Goal: Task Accomplishment & Management: Use online tool/utility

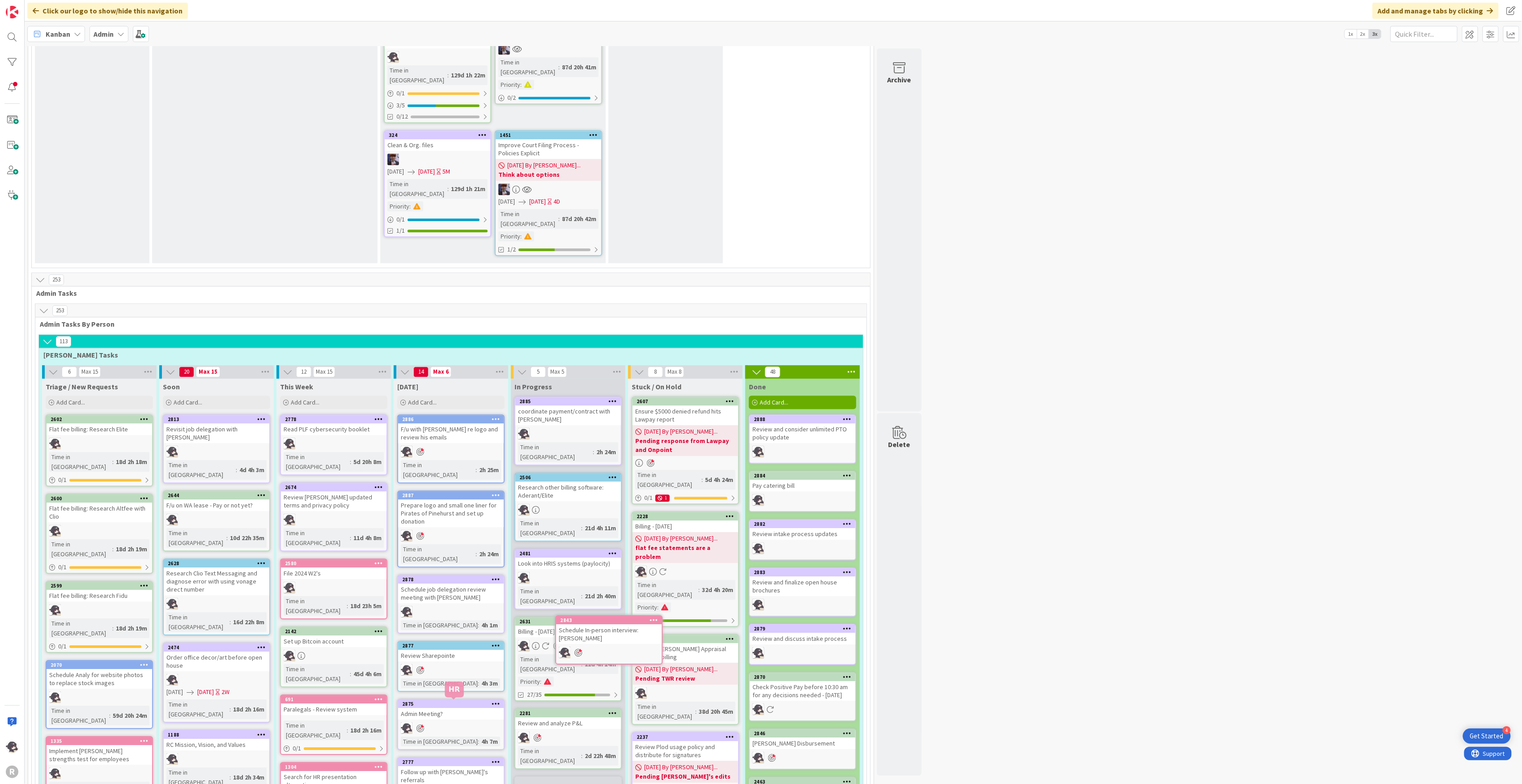
scroll to position [1440, 0]
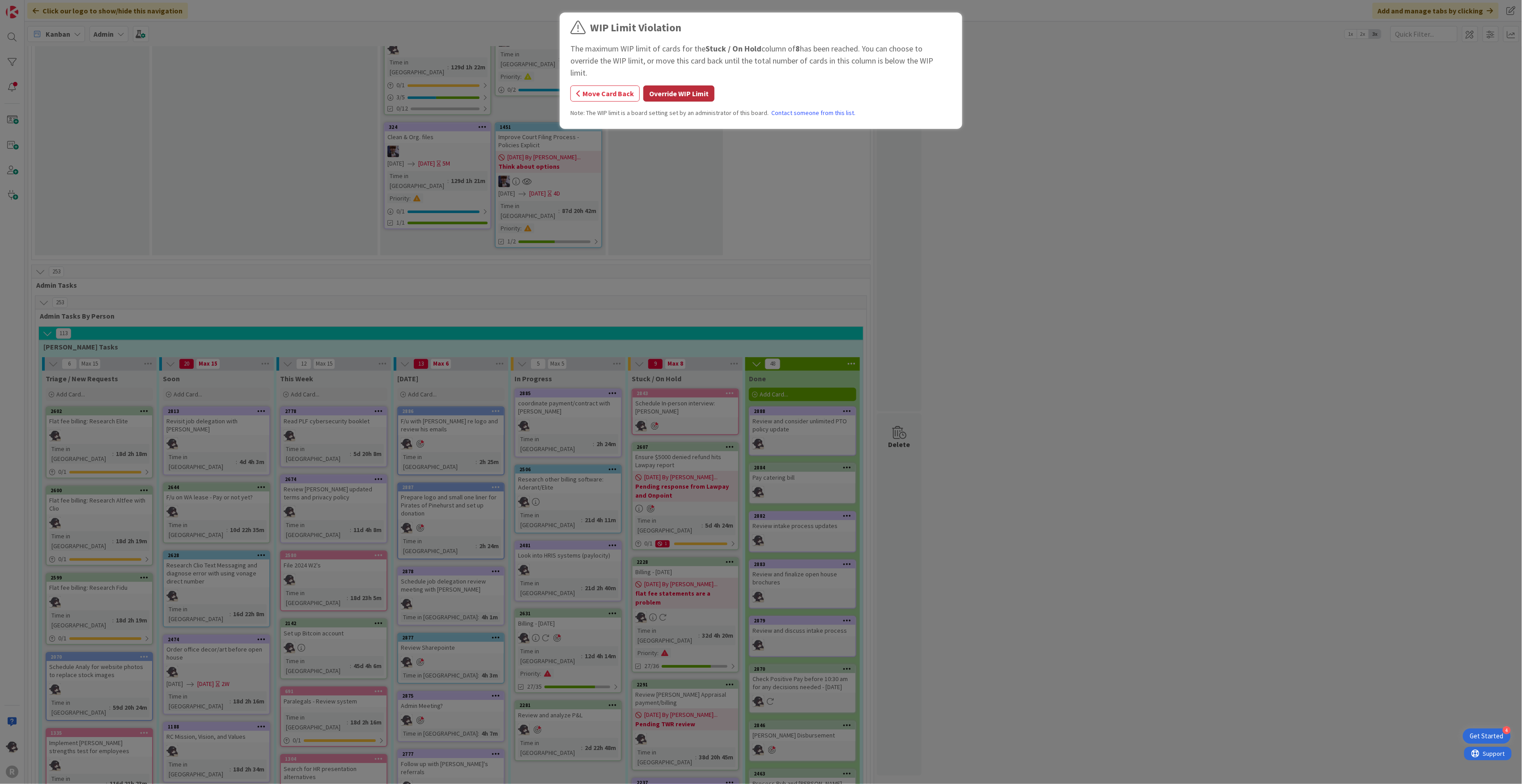
click at [690, 87] on button "Override WIP Limit" at bounding box center [678, 94] width 71 height 16
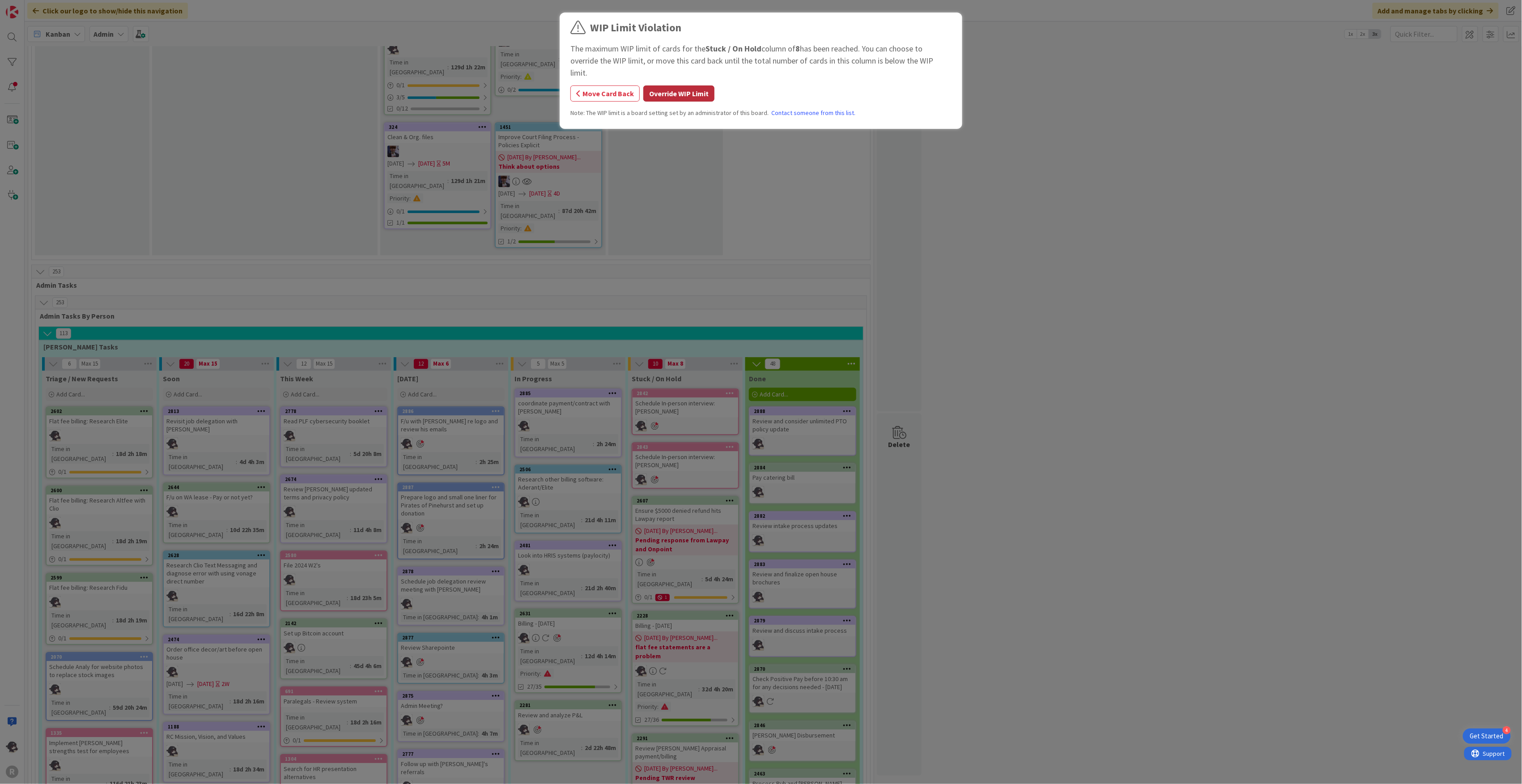
click at [692, 88] on button "Override WIP Limit" at bounding box center [678, 94] width 71 height 16
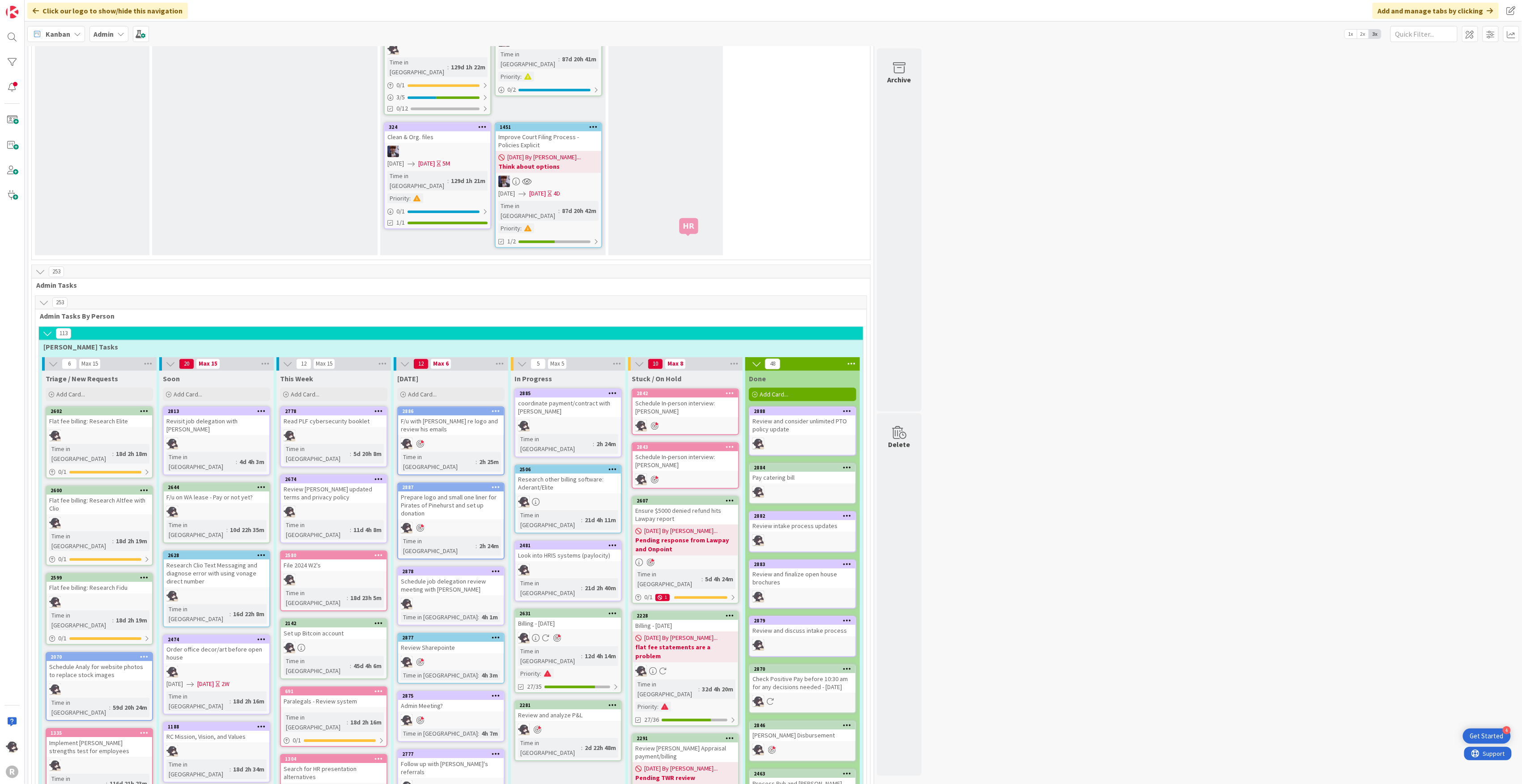
click at [667, 390] on div "2842" at bounding box center [687, 393] width 101 height 6
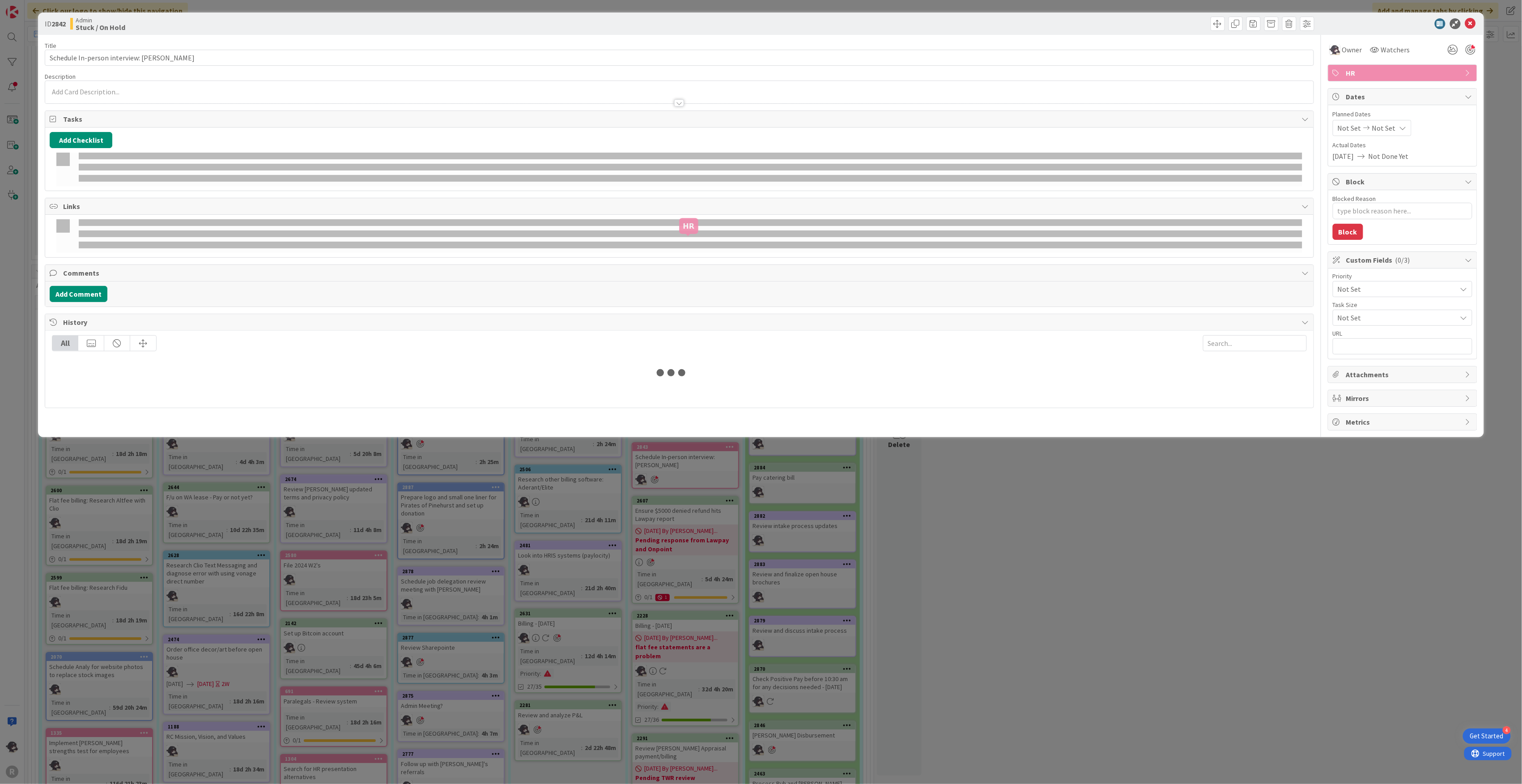
type textarea "x"
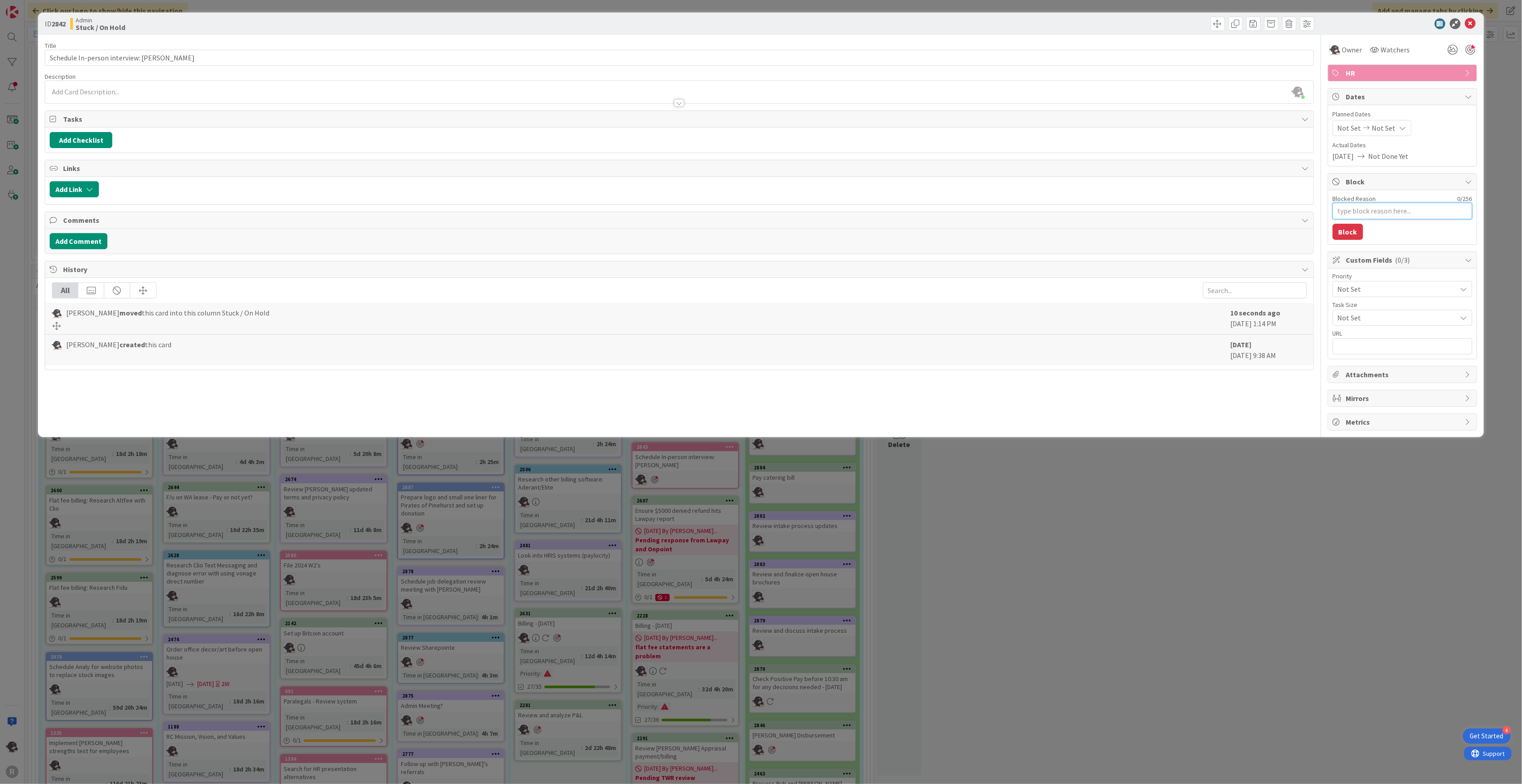
click at [1378, 217] on textarea "Blocked Reason" at bounding box center [1403, 211] width 140 height 17
type textarea "E"
type textarea "x"
type textarea "Em"
type textarea "x"
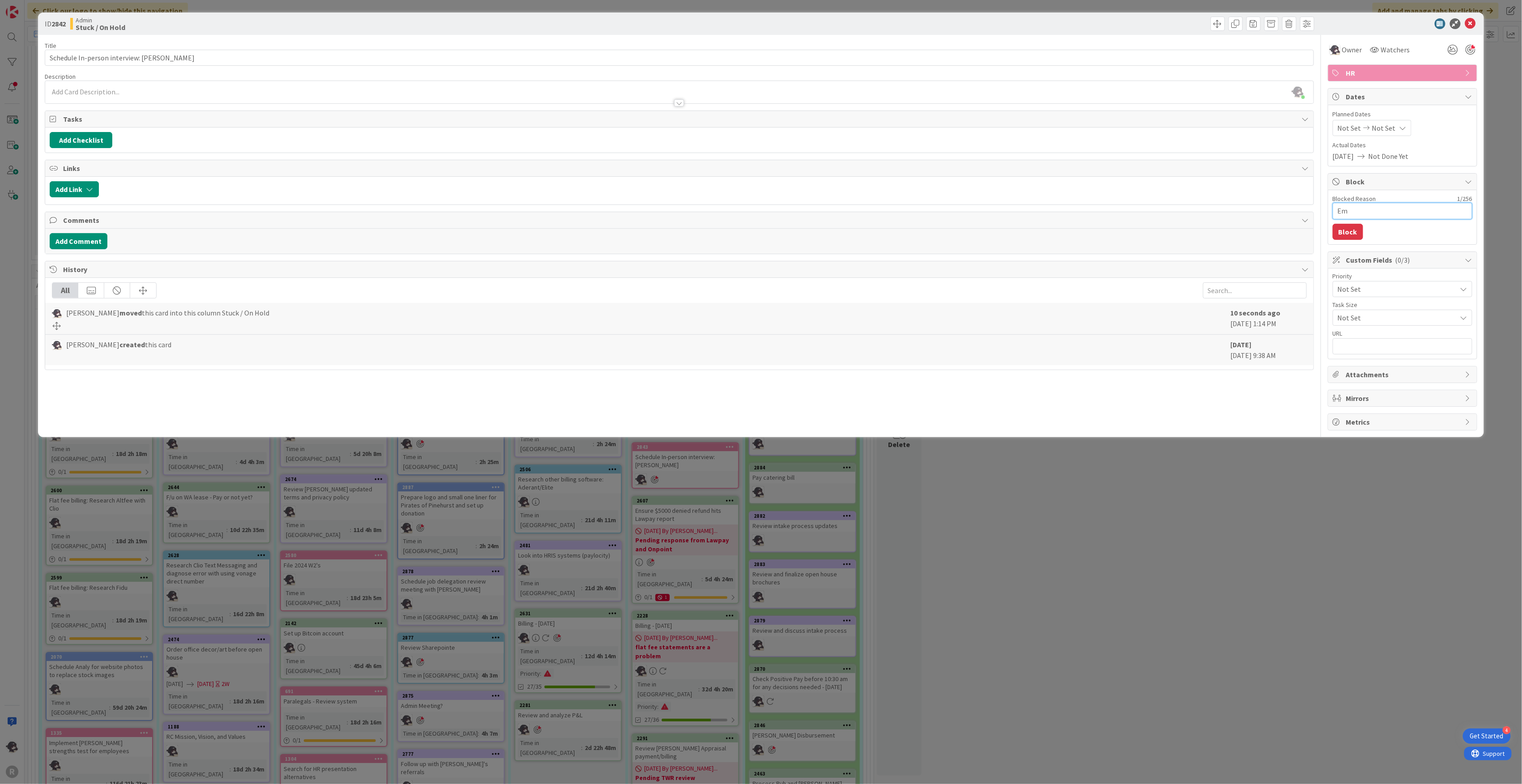
type textarea "Ema"
type textarea "x"
type textarea "Emai"
type textarea "x"
type textarea "Email"
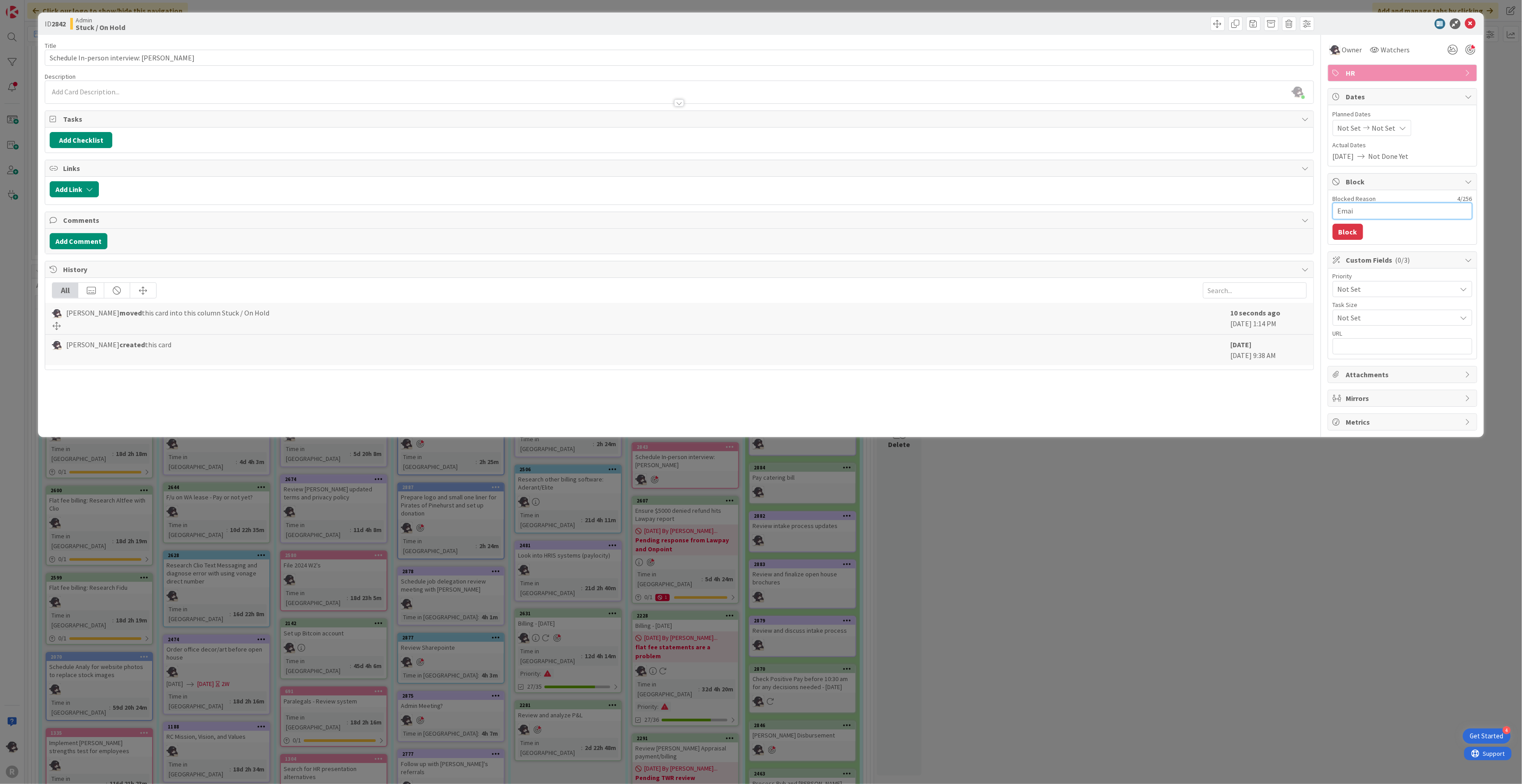
type textarea "x"
type textarea "Emaile"
type textarea "x"
type textarea "Emailed"
type textarea "x"
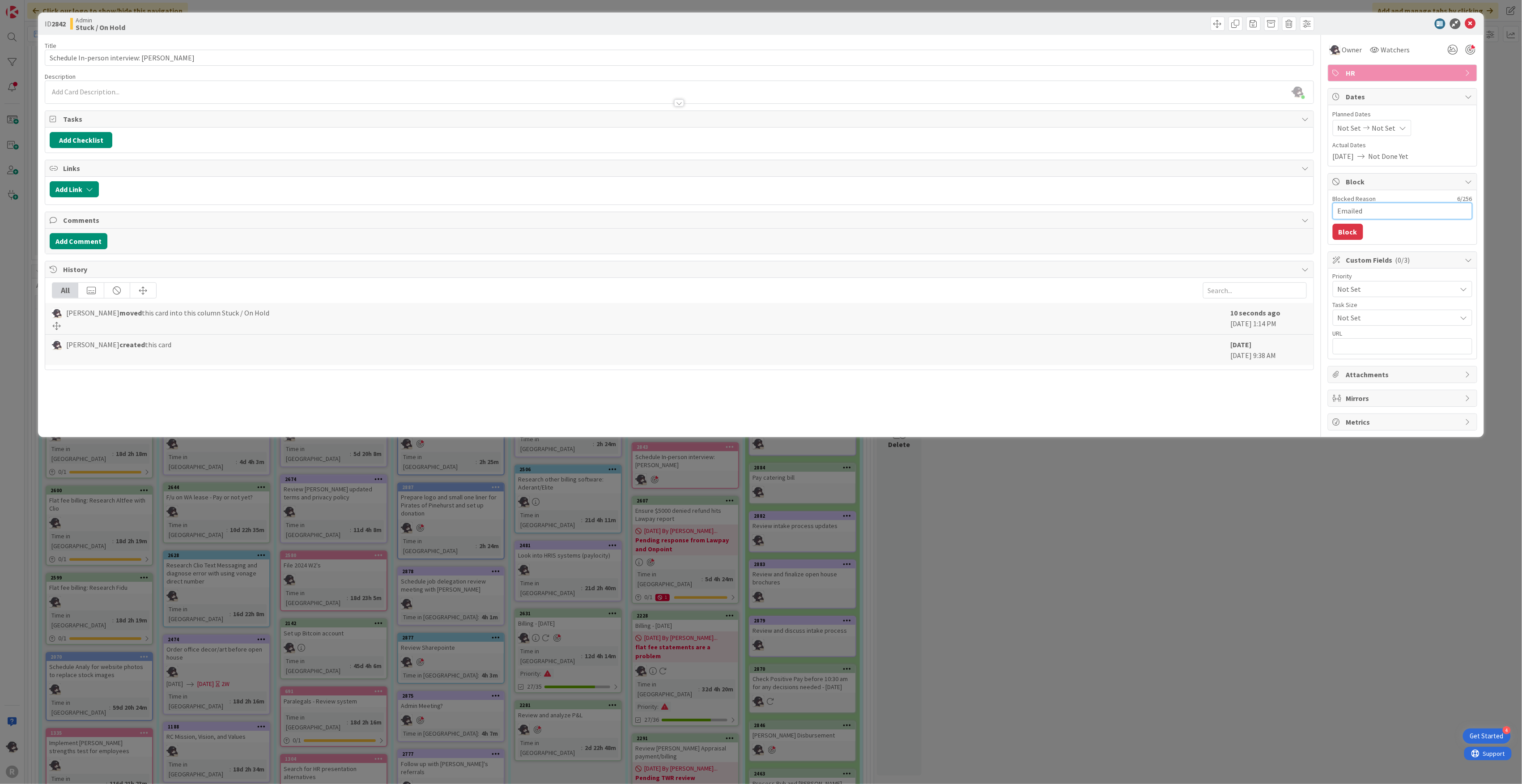
type textarea "Emailed"
type textarea "x"
type textarea "Emailed 9"
type textarea "x"
type textarea "Emailed 9/"
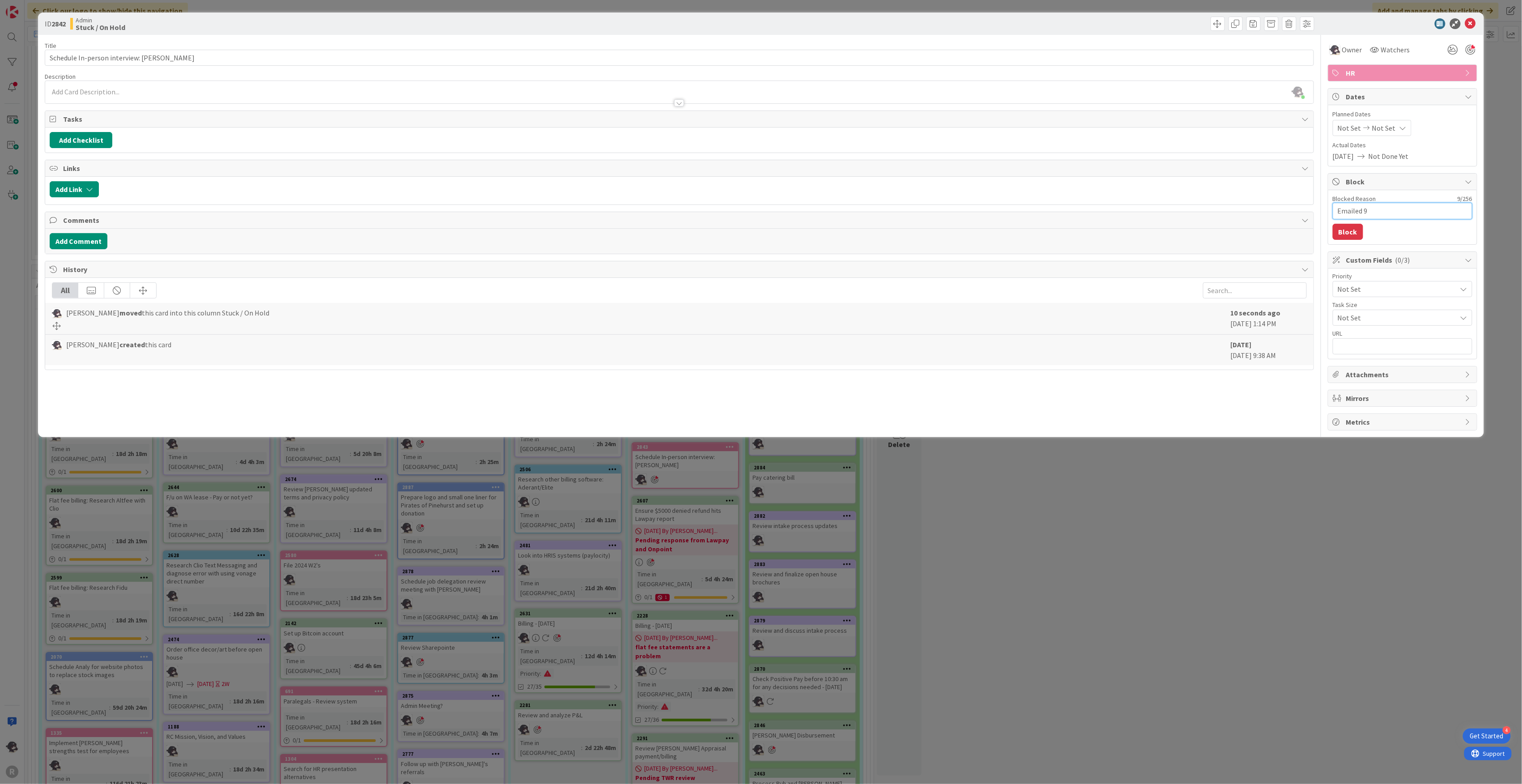
type textarea "x"
type textarea "Emailed 9/1"
type textarea "x"
type textarea "Emailed 9/15"
type textarea "x"
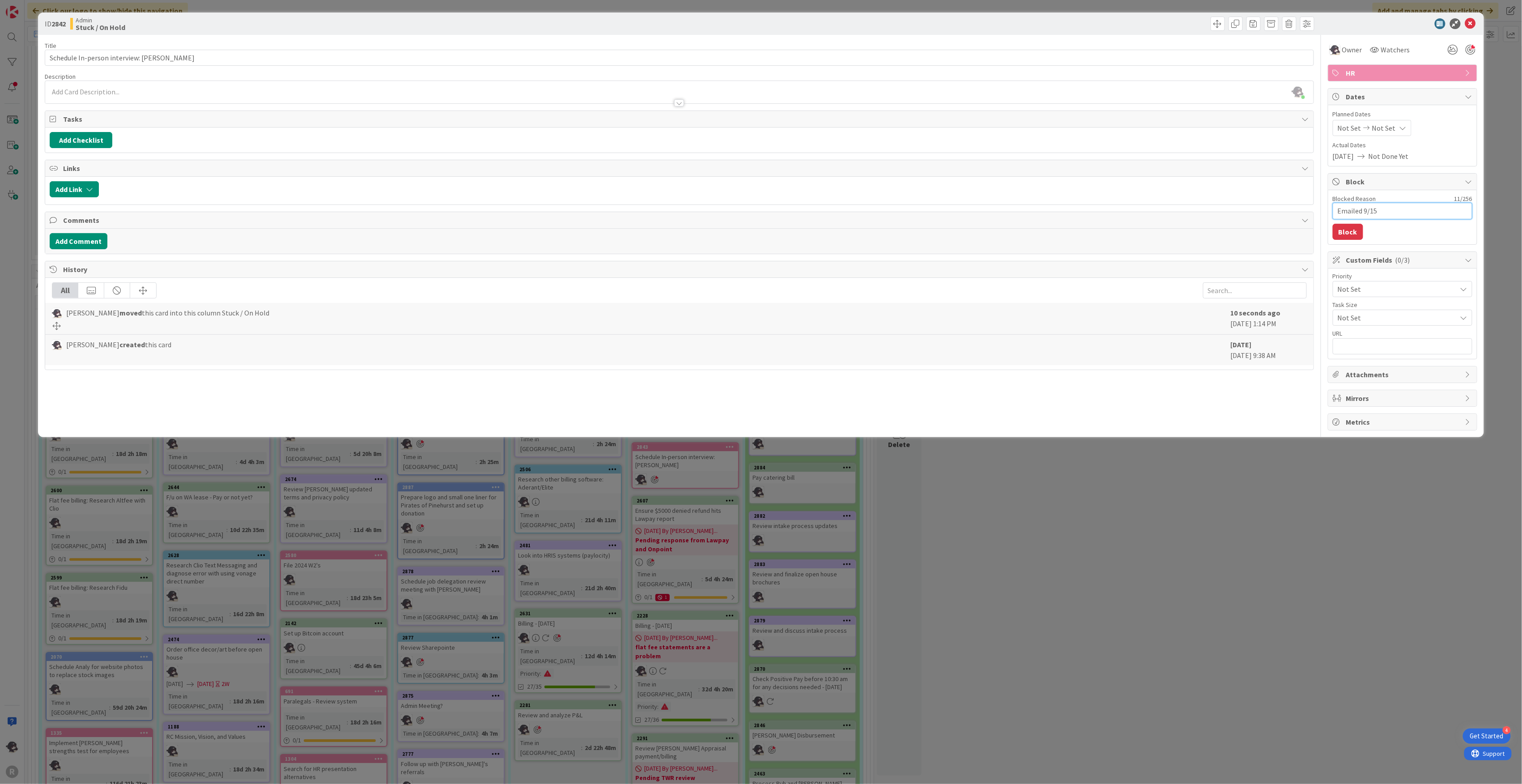
type textarea "Emailed 9/15/"
type textarea "x"
type textarea "Emailed 9/15/2"
type textarea "x"
type textarea "Emailed [DATE]"
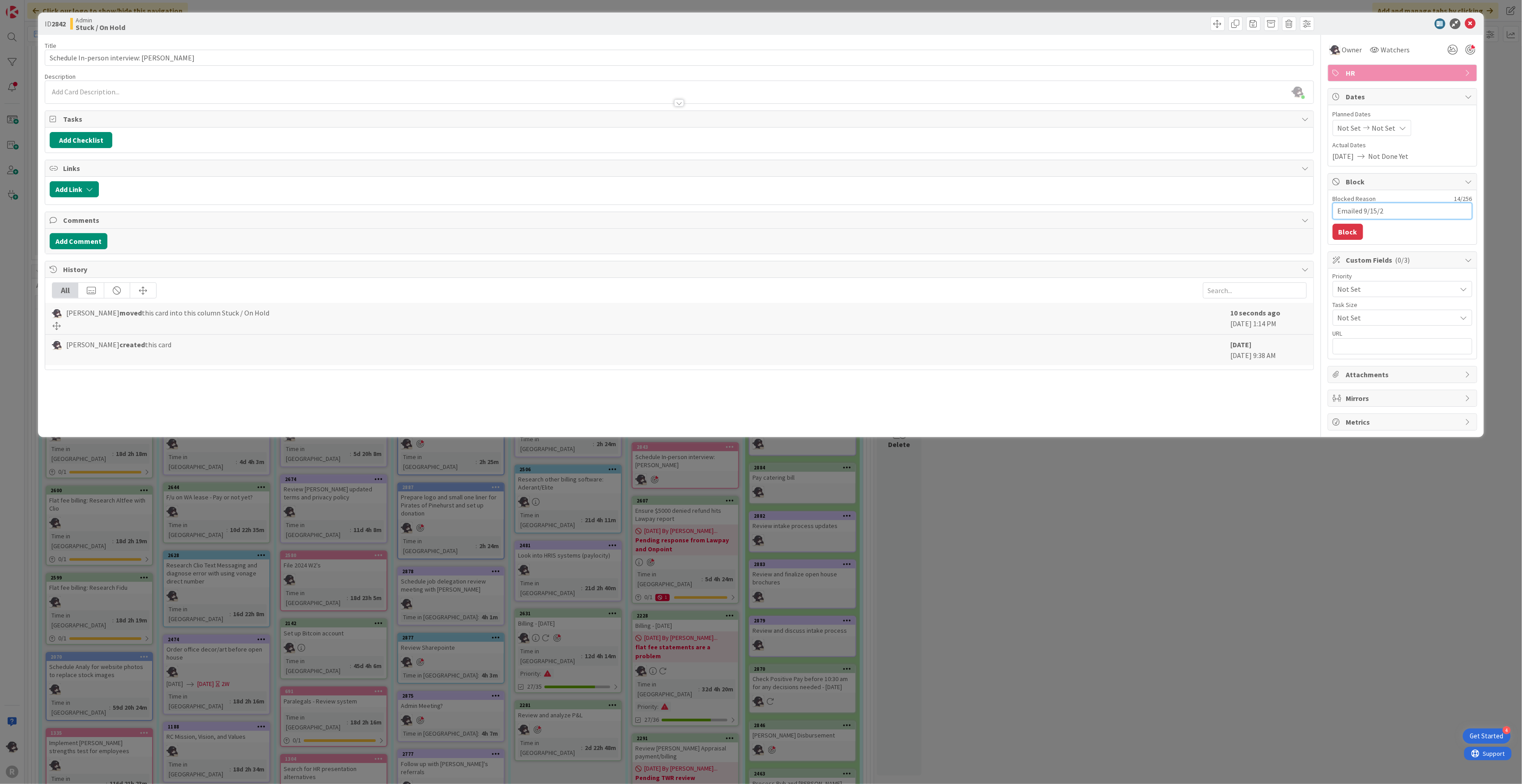
type textarea "x"
type textarea "Emailed [DATE];"
type textarea "x"
type textarea "Emailed [DATE];"
type textarea "x"
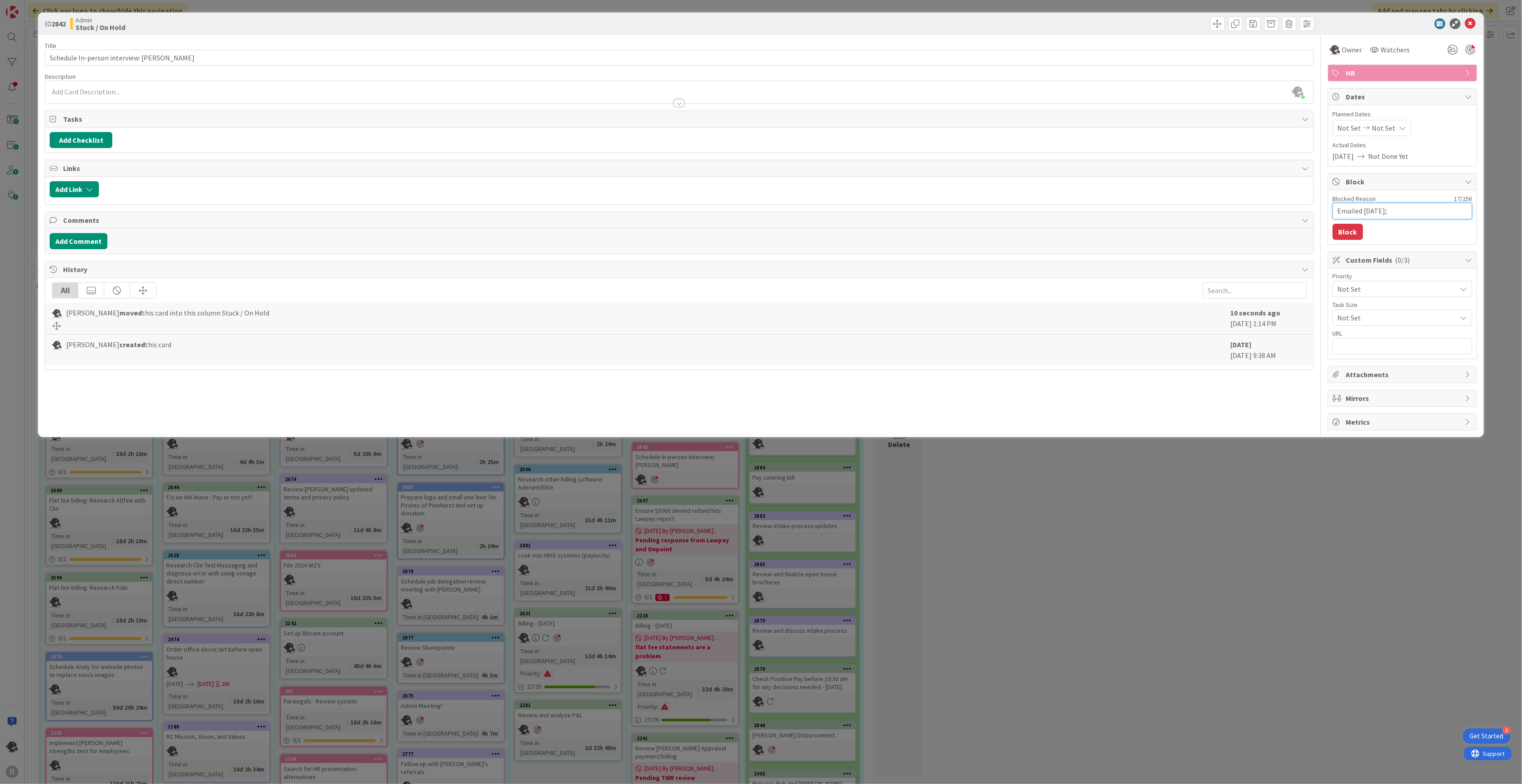
type textarea "Emailed [DATE]; p"
type textarea "x"
type textarea "Emailed [DATE]; pe"
type textarea "x"
type textarea "Emailed [DATE]; pen"
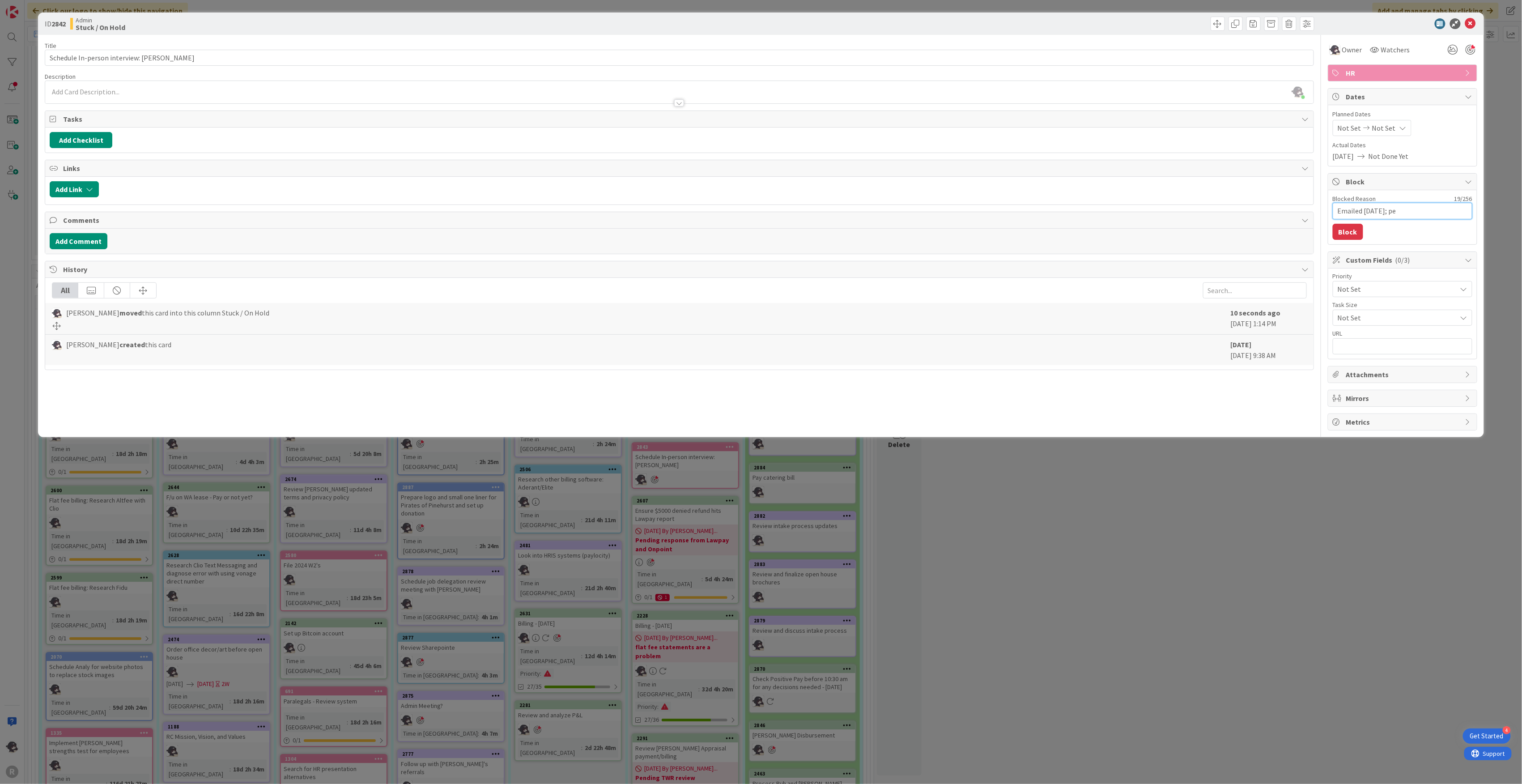
type textarea "x"
type textarea "Emailed [DATE]; penid"
type textarea "x"
type textarea "Emailed [DATE]; penidn"
type textarea "x"
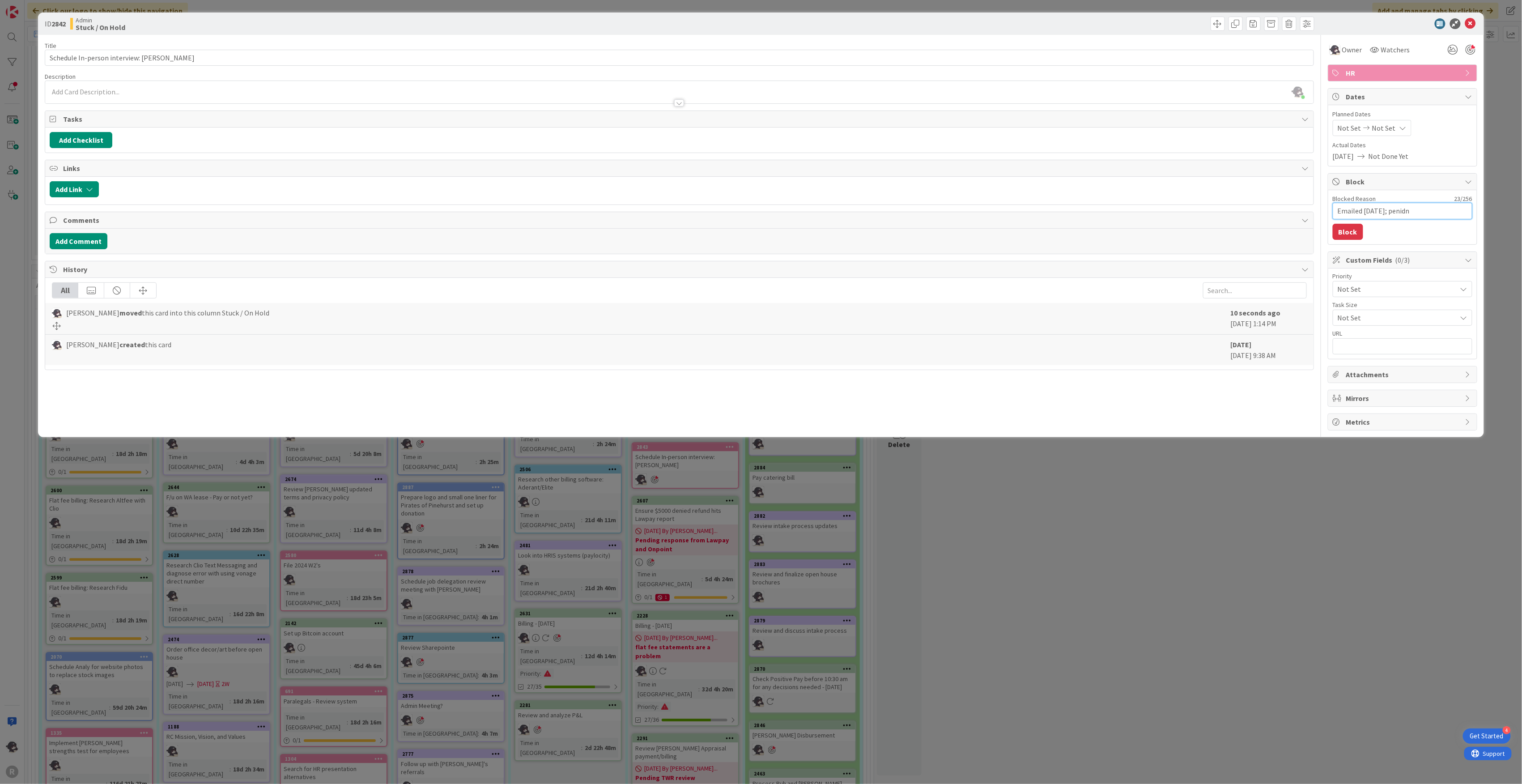
type textarea "Emailed [DATE]; penidng"
type textarea "x"
type textarea "Emailed [DATE]; penidn"
type textarea "x"
type textarea "Emailed [DATE]; penid"
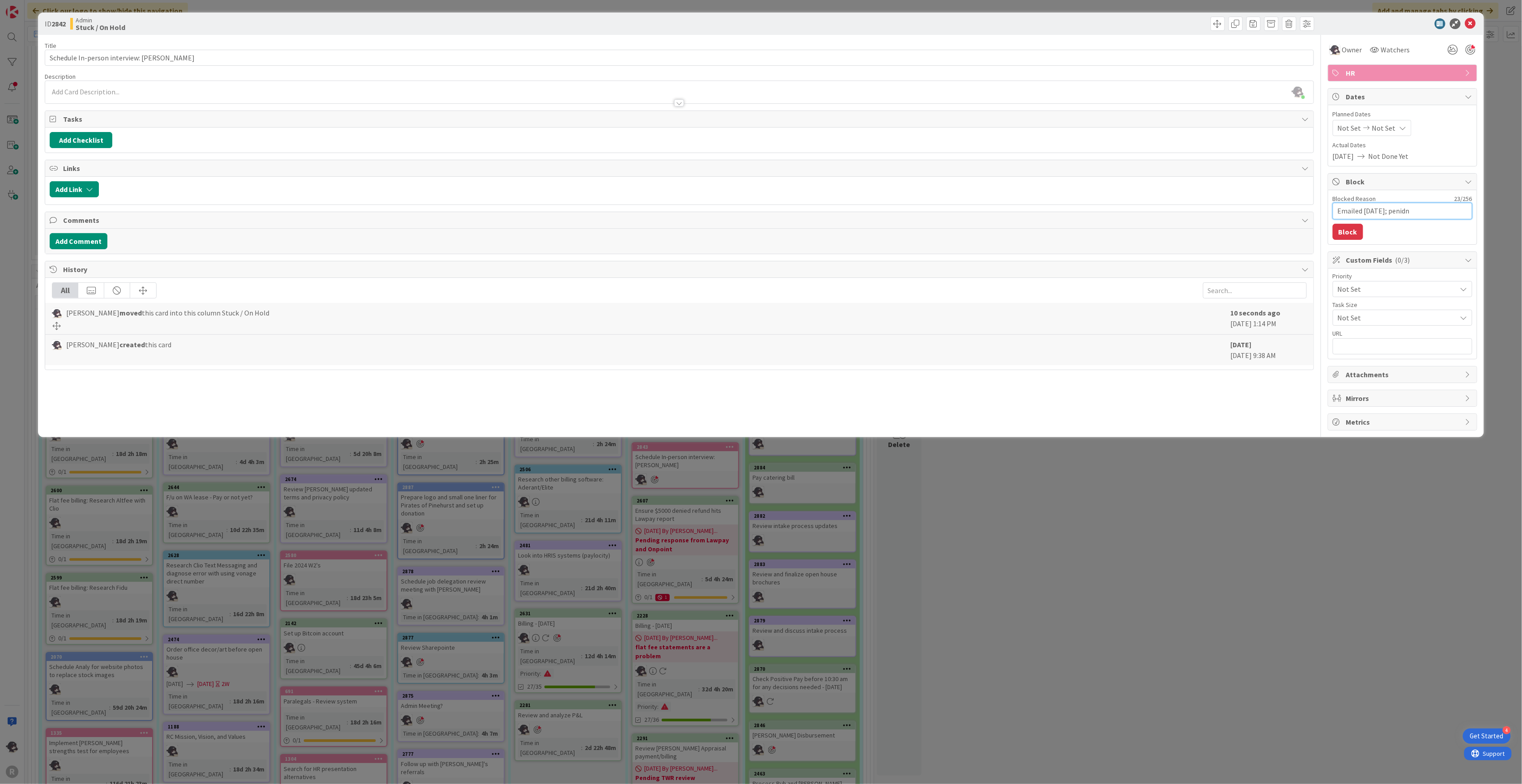
type textarea "x"
type textarea "Emailed [DATE]; peni"
type textarea "x"
type textarea "Emailed [DATE]; pen"
type textarea "x"
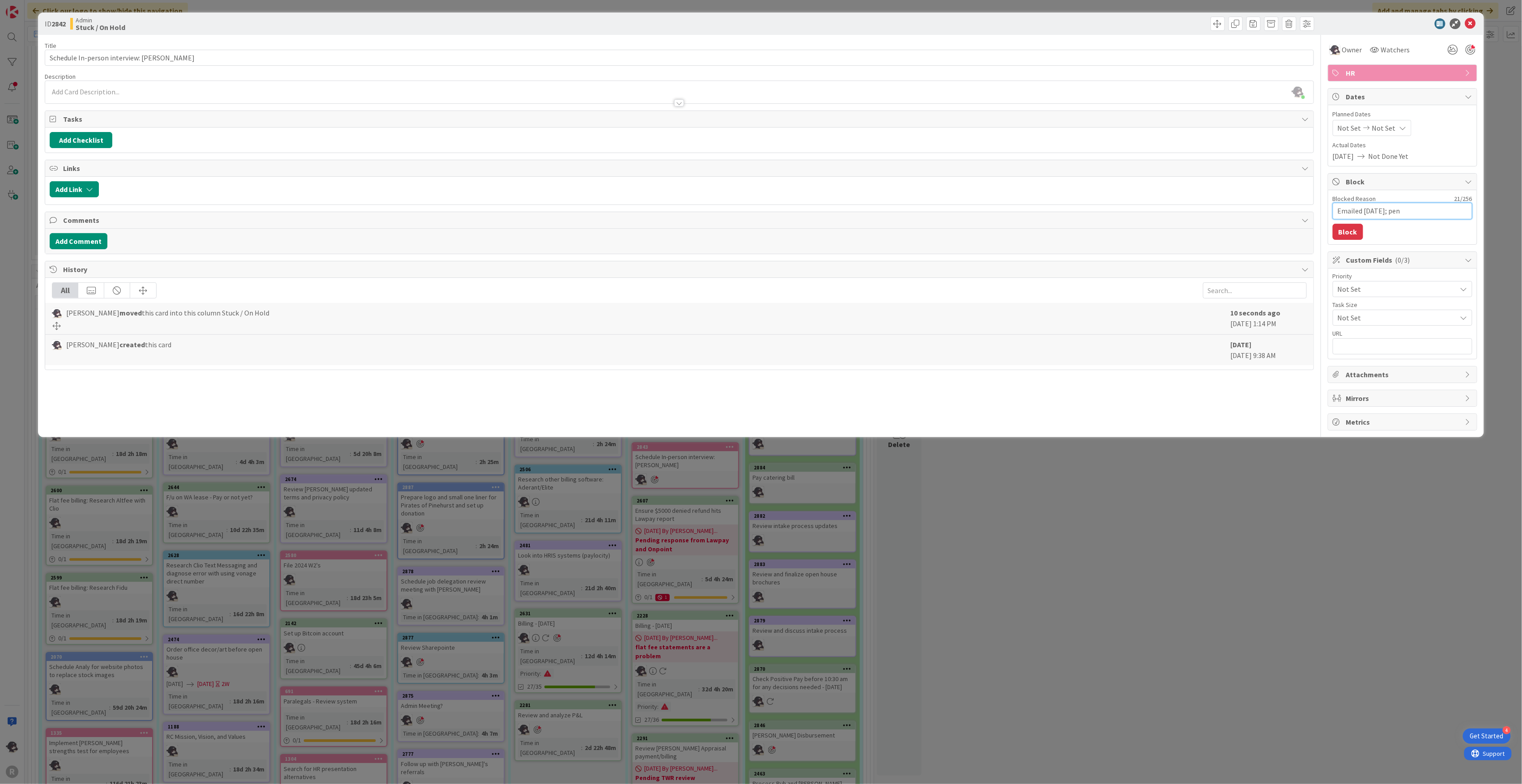
type textarea "Emailed [DATE]; pend"
type textarea "x"
type textarea "Emailed [DATE]; pendi"
type textarea "x"
type textarea "Emailed [DATE]; pendin"
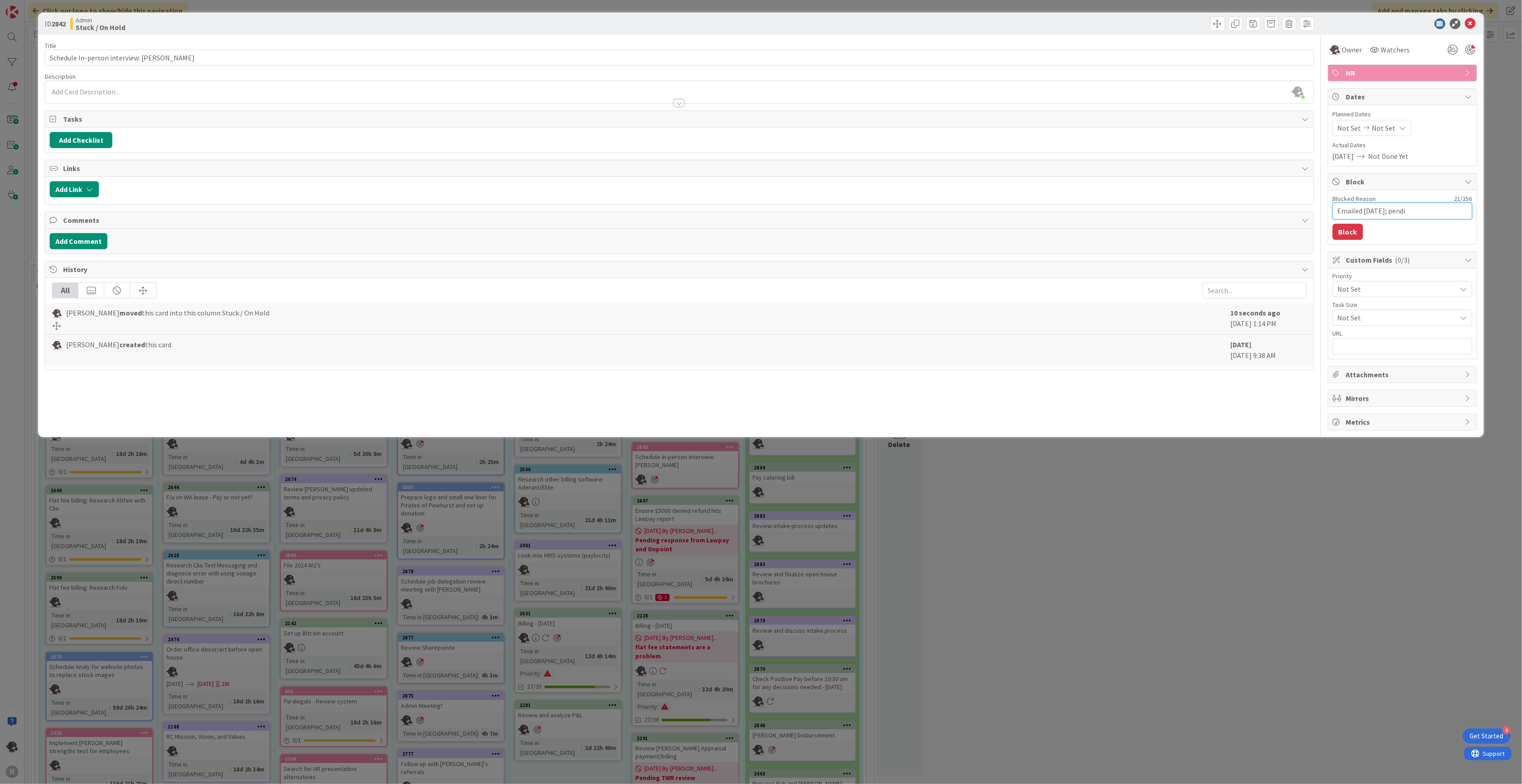
type textarea "x"
type textarea "Emailed [DATE]; pending"
type textarea "x"
type textarea "Emailed [DATE]; pending"
type textarea "x"
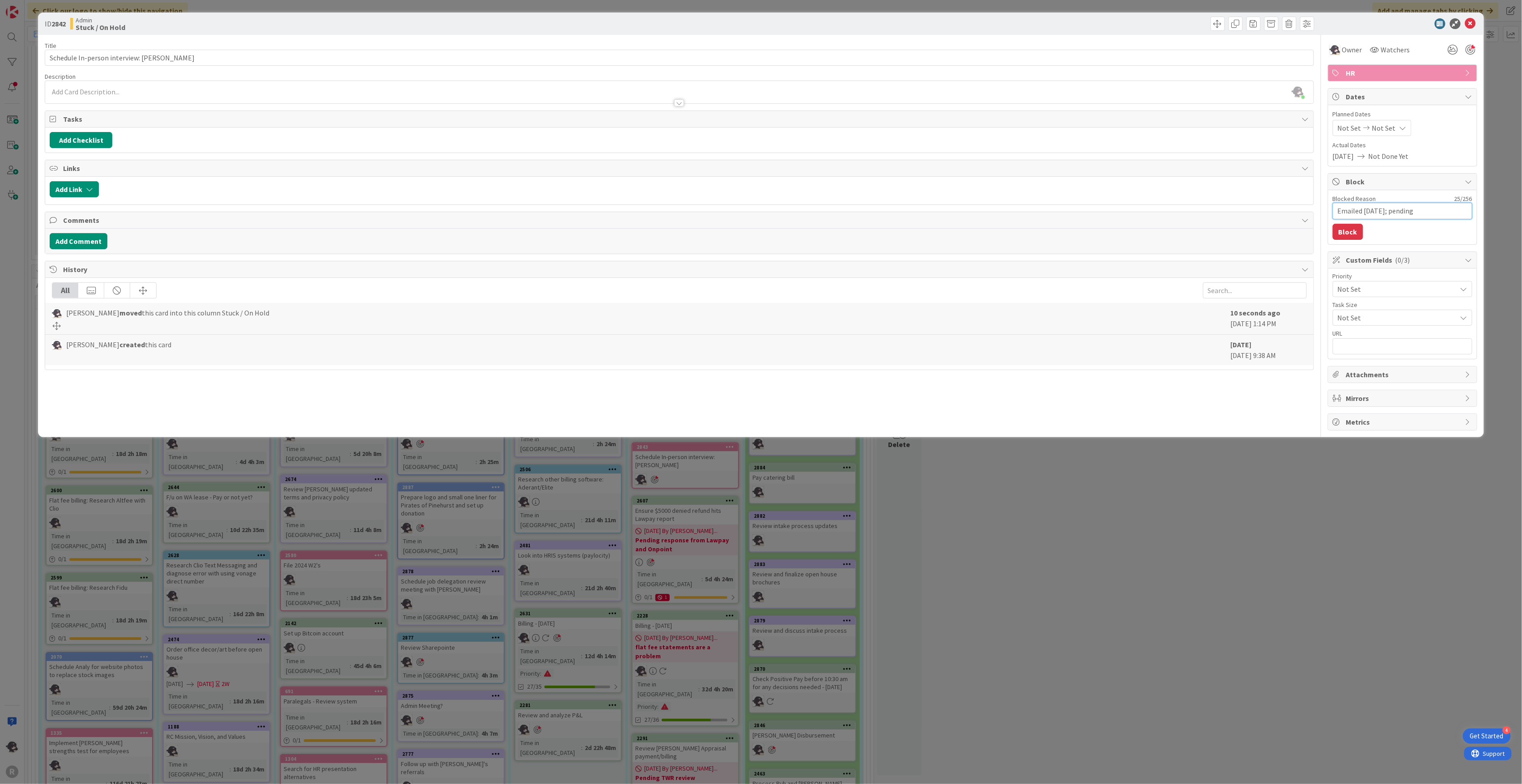
type textarea "Emailed [DATE]; pending r"
type textarea "x"
type textarea "Emailed [DATE]; pending re"
type textarea "x"
type textarea "Emailed [DATE]; pending res"
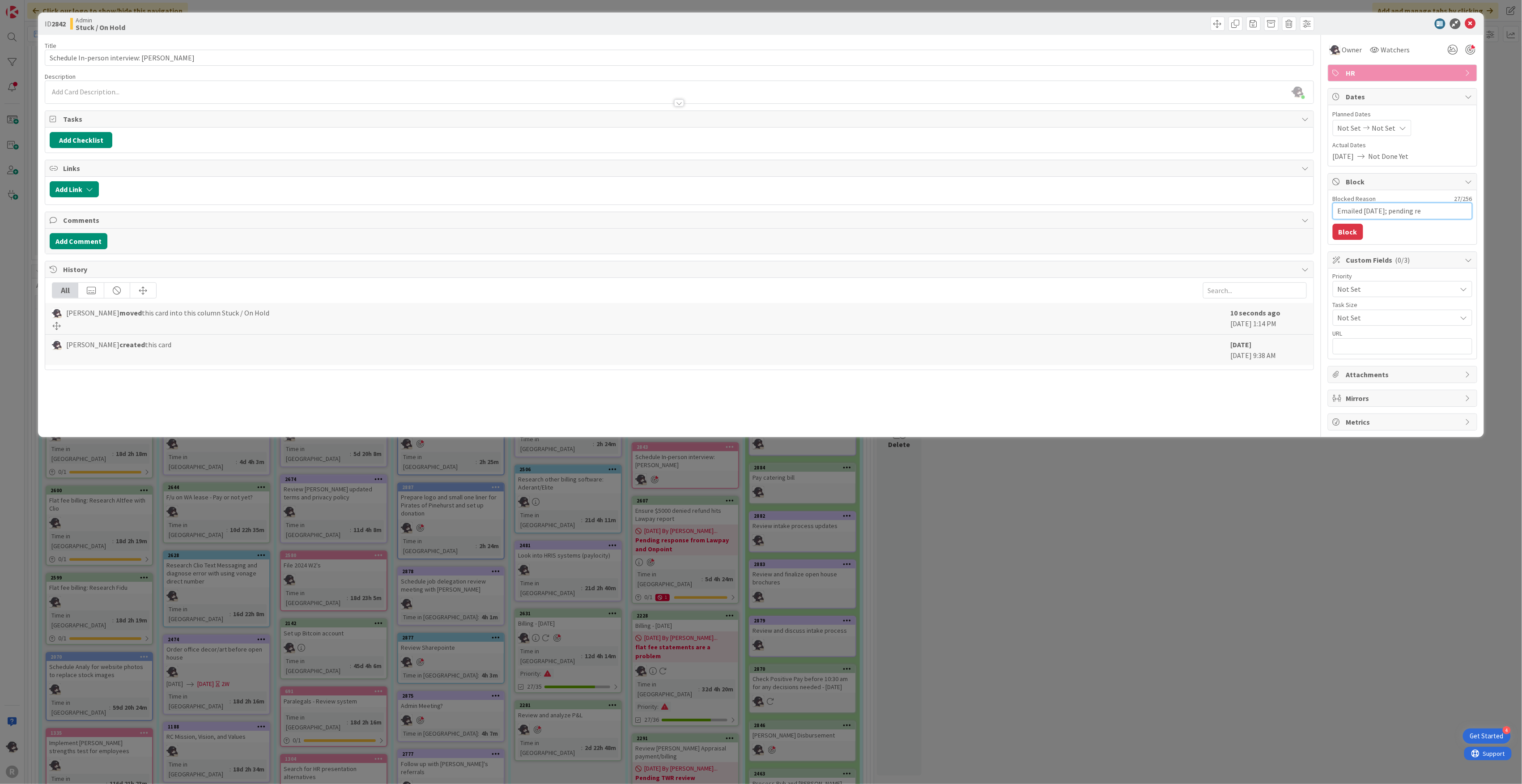
type textarea "x"
type textarea "Emailed [DATE]; pending resp"
type textarea "x"
type textarea "Emailed [DATE]; pending respo"
type textarea "x"
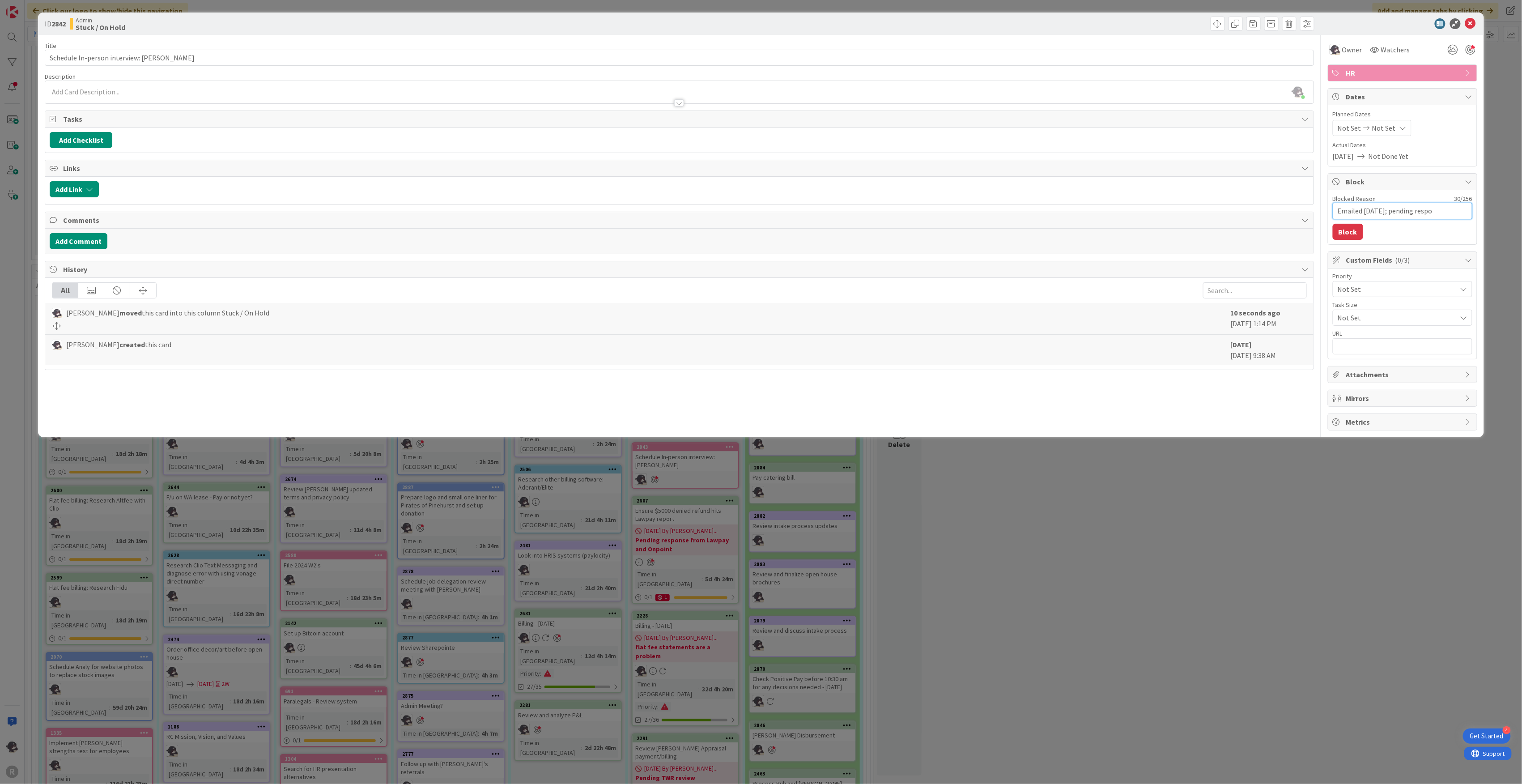
type textarea "Emailed [DATE]; pending respon"
type textarea "x"
type textarea "Emailed [DATE]; pending respons"
type textarea "x"
type textarea "Emailed [DATE]; pending response"
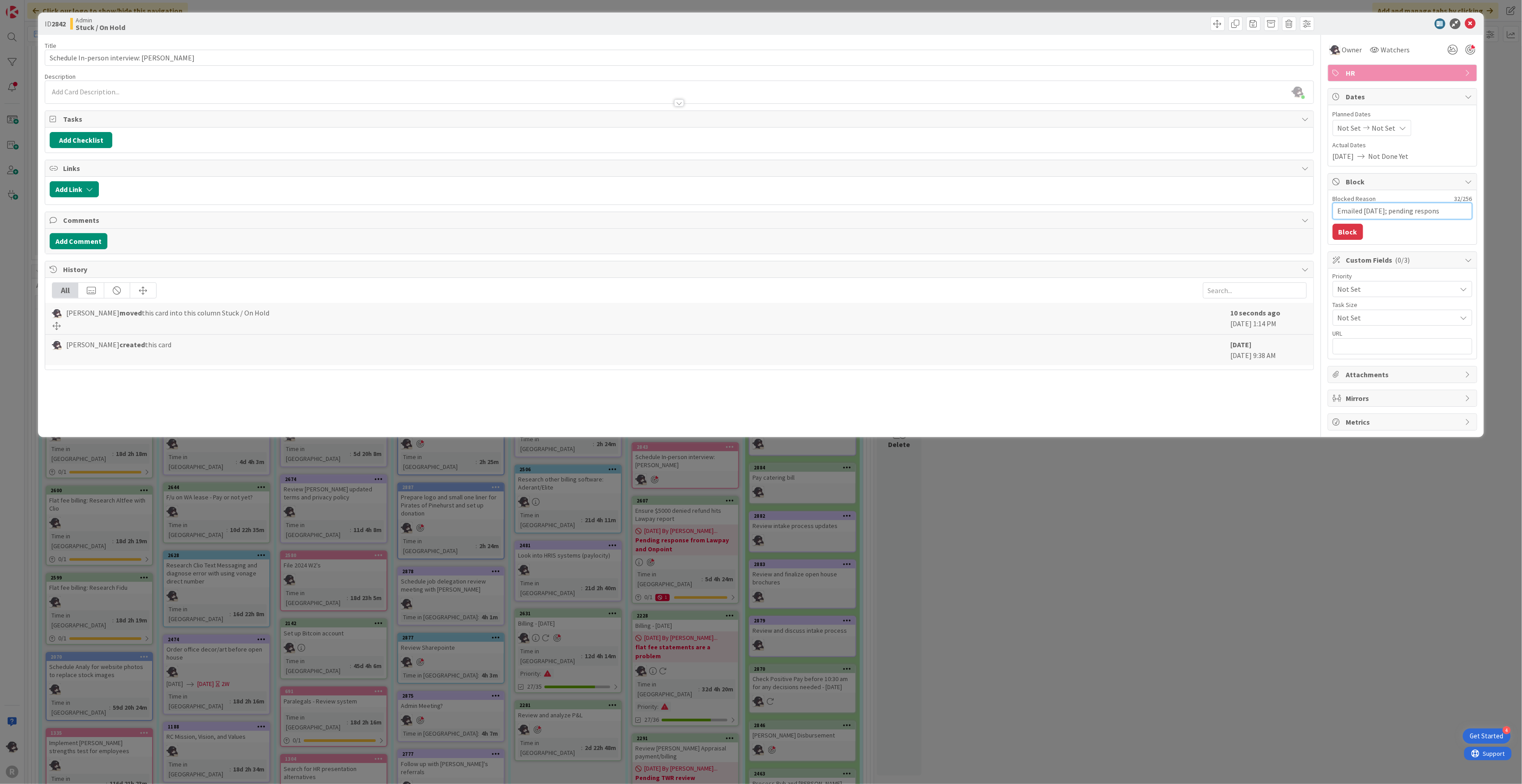
type textarea "x"
type textarea "Emailed [DATE]; pending response"
click at [1339, 232] on button "Block" at bounding box center [1348, 232] width 30 height 16
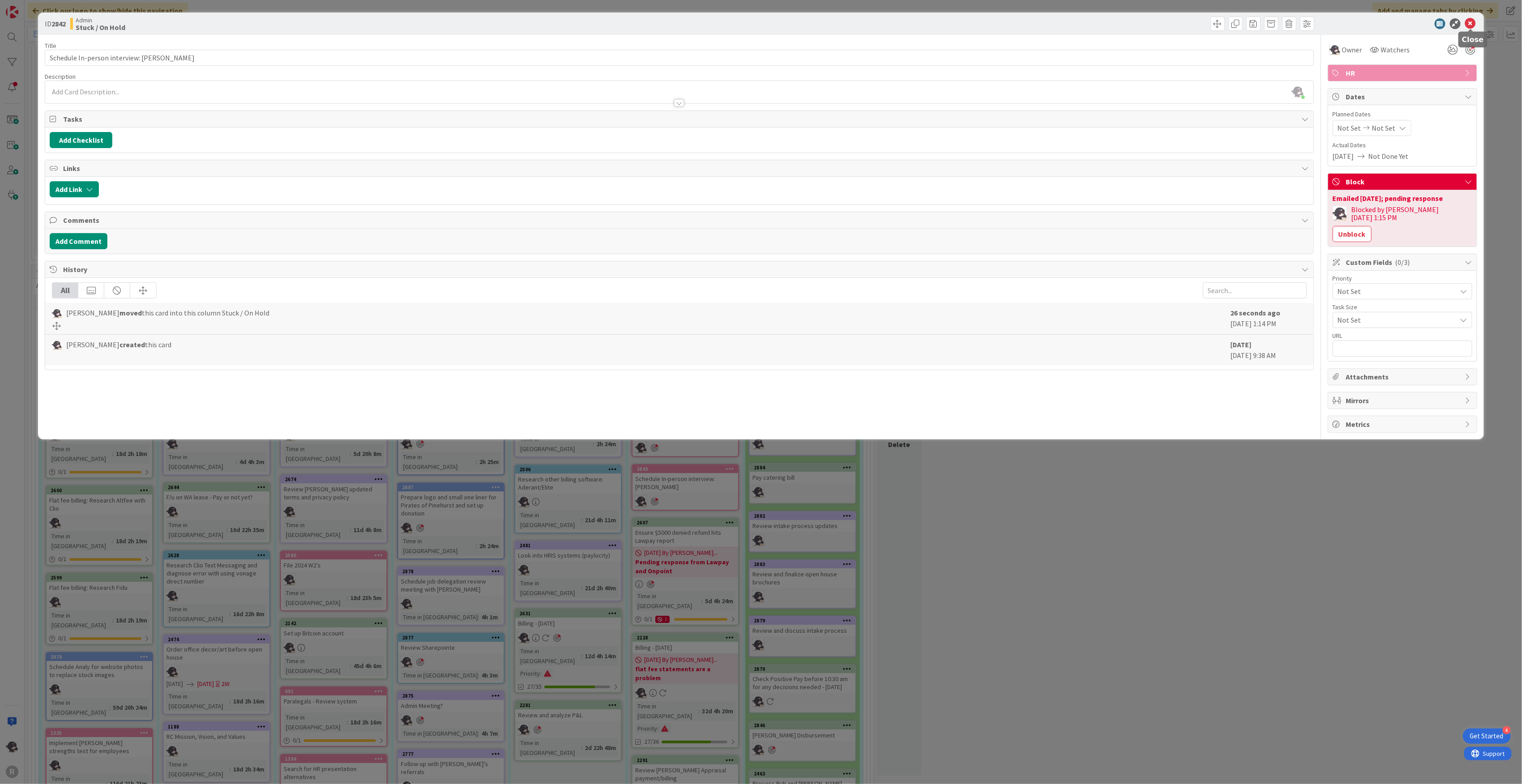
click at [1472, 24] on icon at bounding box center [1470, 24] width 11 height 11
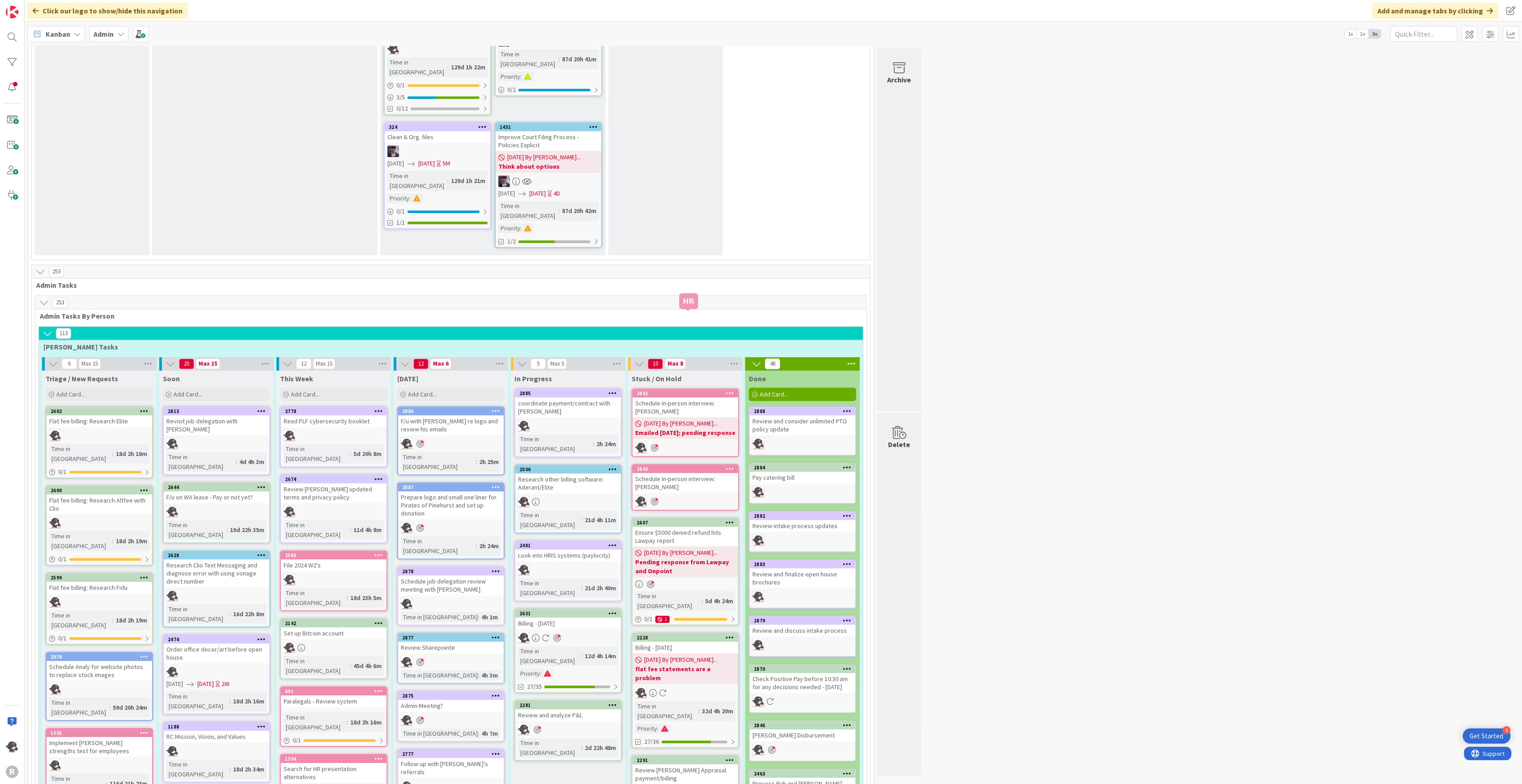
click at [678, 466] on div "2843" at bounding box center [687, 469] width 101 height 6
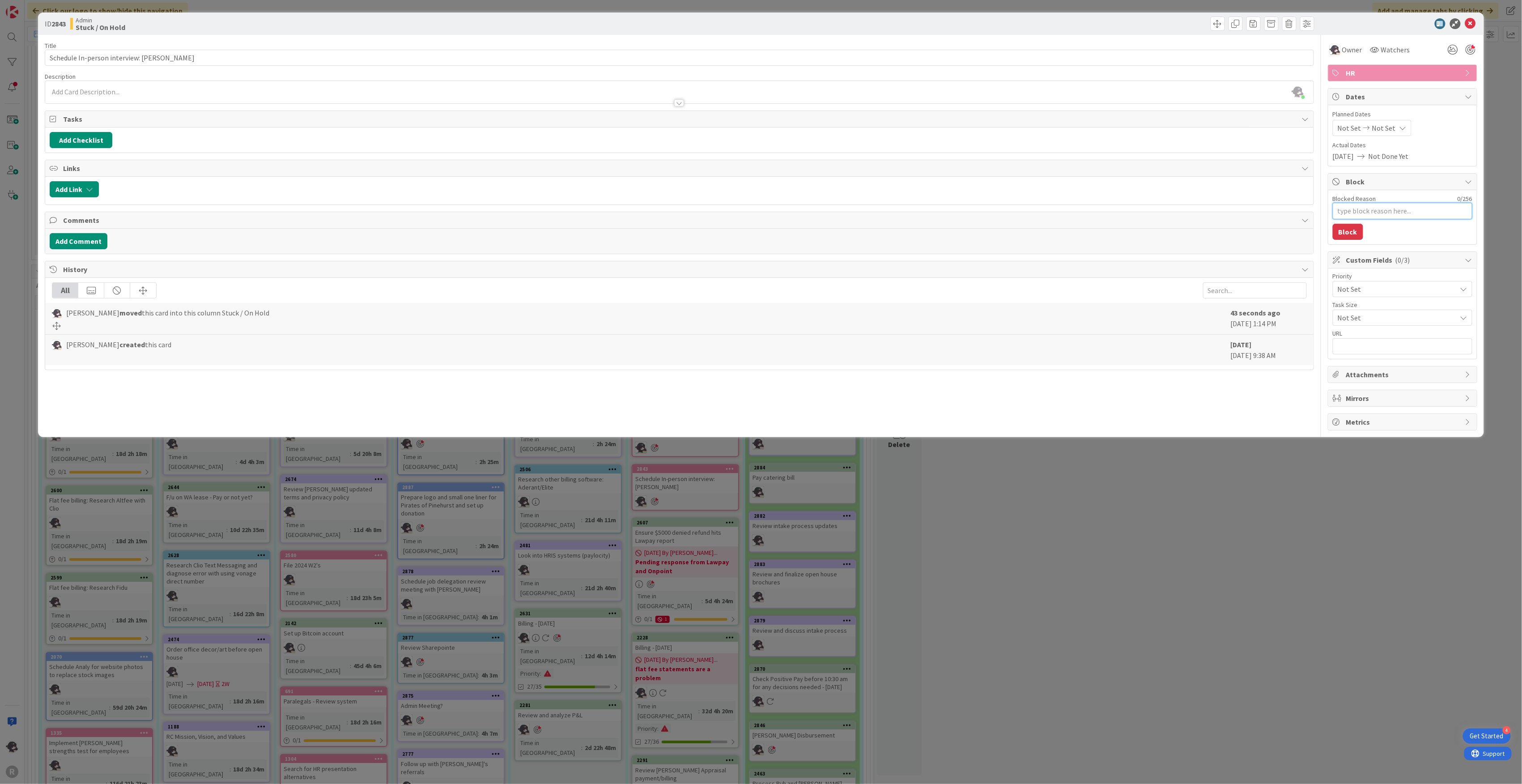
click at [1355, 212] on textarea "Blocked Reason" at bounding box center [1403, 211] width 140 height 17
type textarea "x"
type textarea "P"
type textarea "x"
type textarea "Pe"
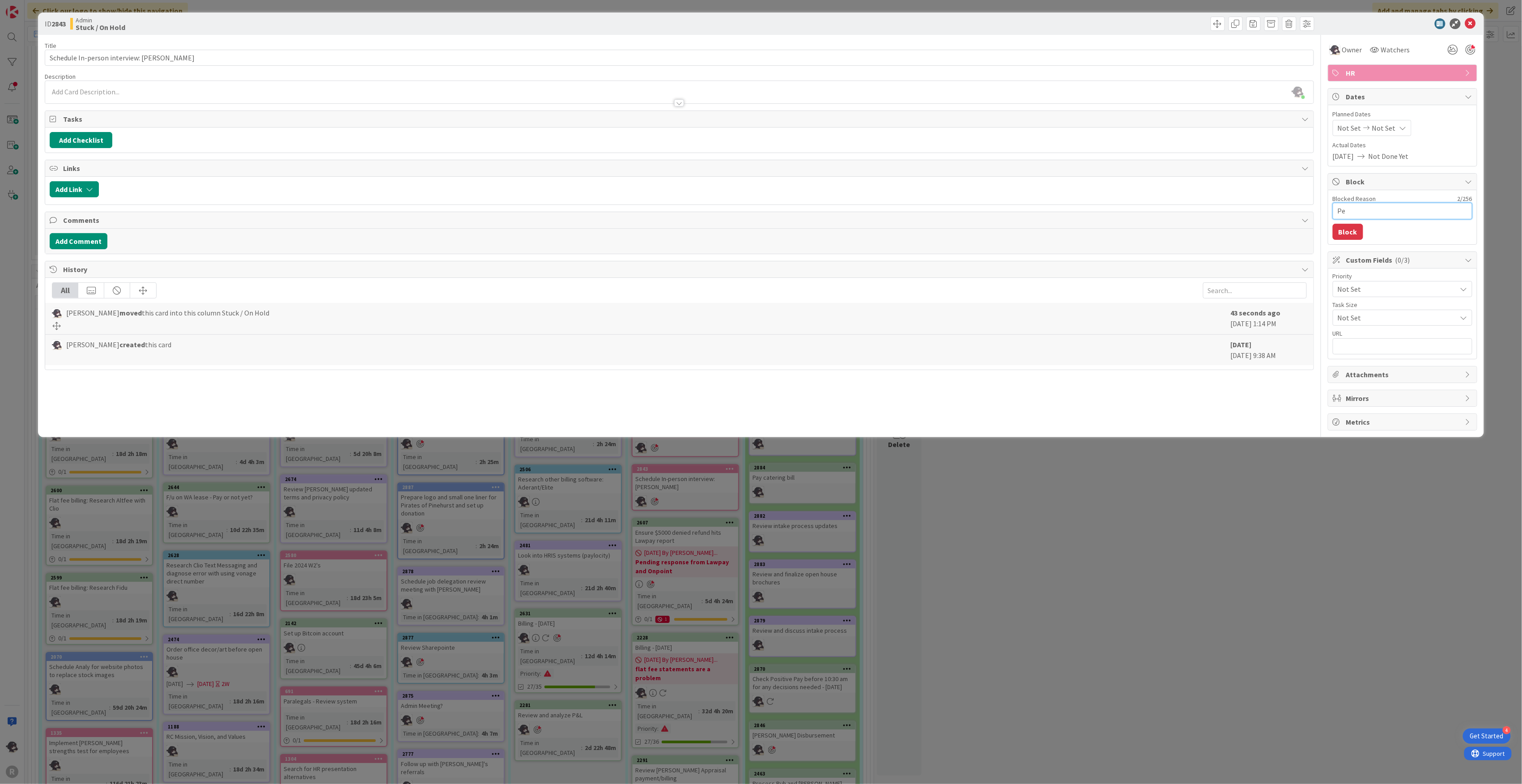
type textarea "x"
type textarea "Ped"
type textarea "x"
type textarea "Pen"
type textarea "x"
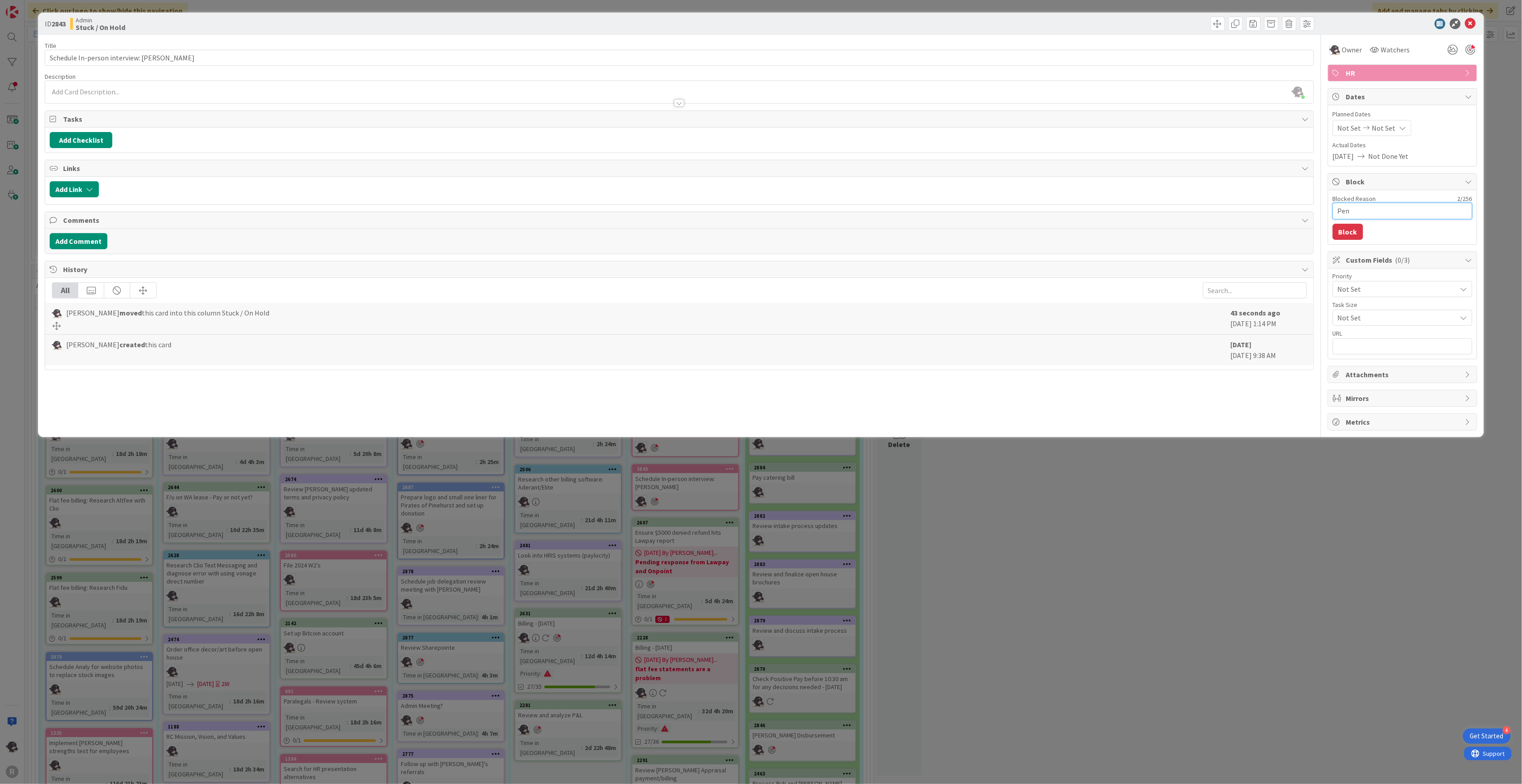
type textarea "Pend"
type textarea "x"
type textarea "Pendi"
type textarea "x"
type textarea "Pendin"
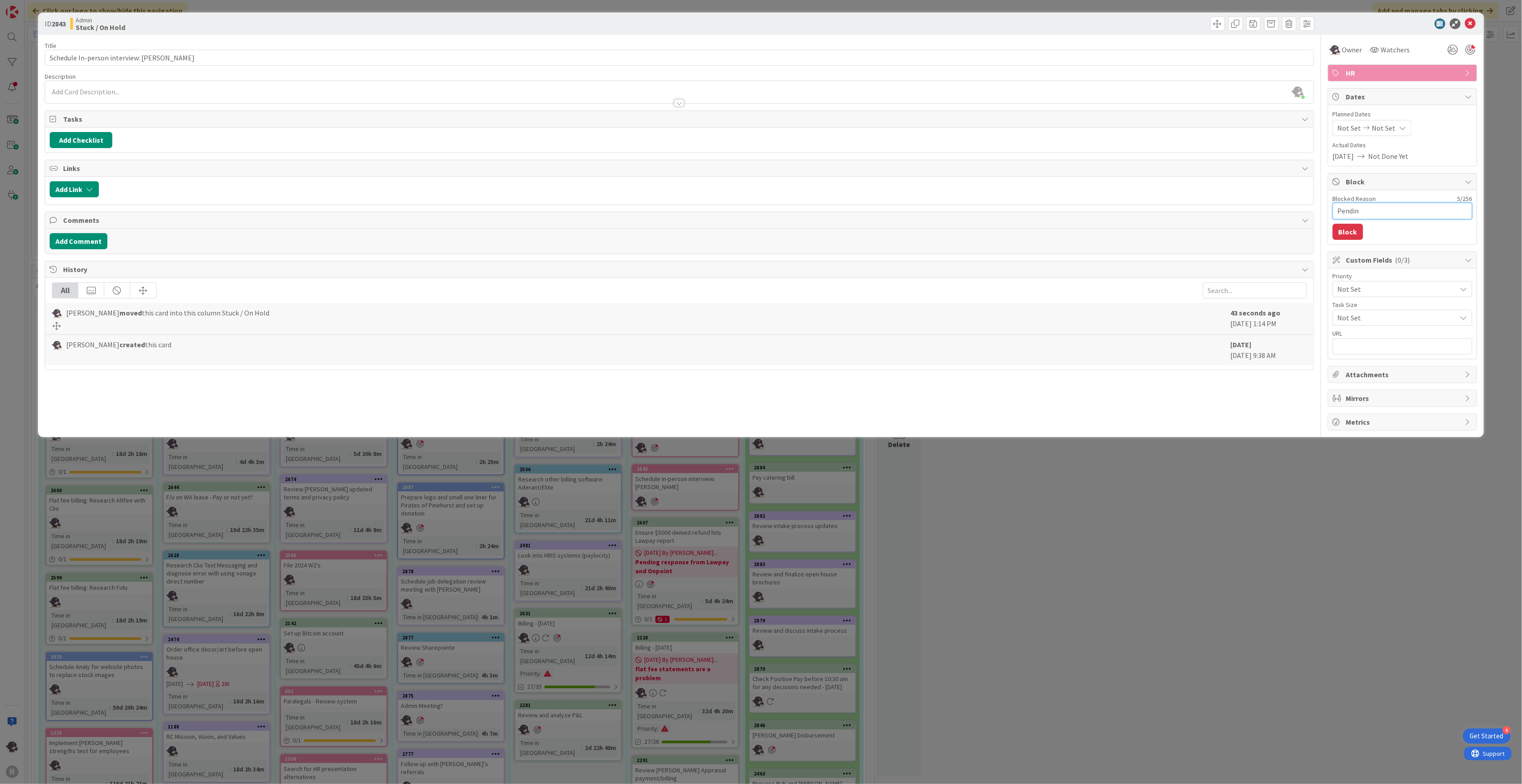
type textarea "x"
type textarea "Pending"
type textarea "x"
type textarea "Pending"
type textarea "x"
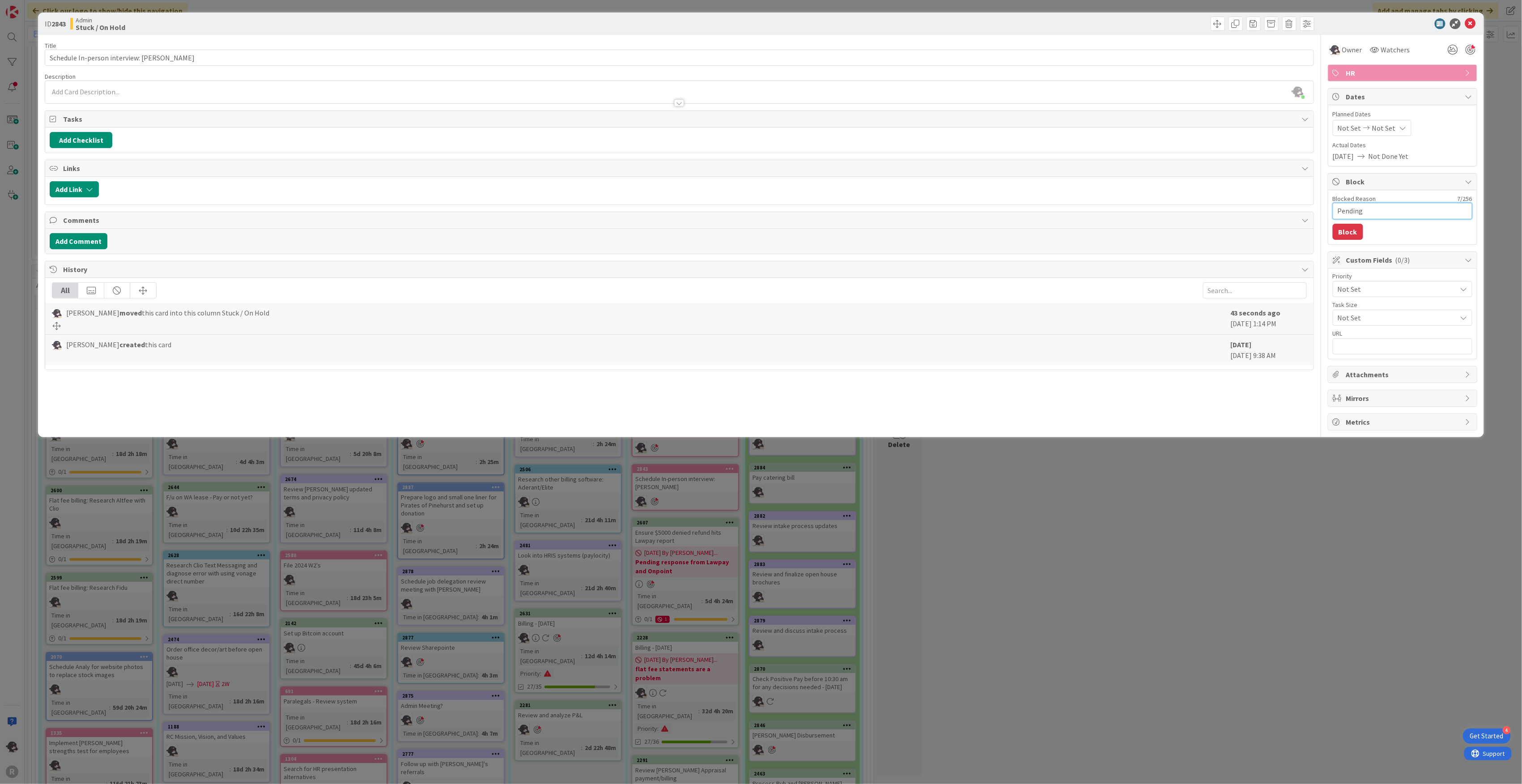
type textarea "Pending f"
type textarea "x"
type textarea "Pending fu"
type textarea "x"
type textarea "Pending fur"
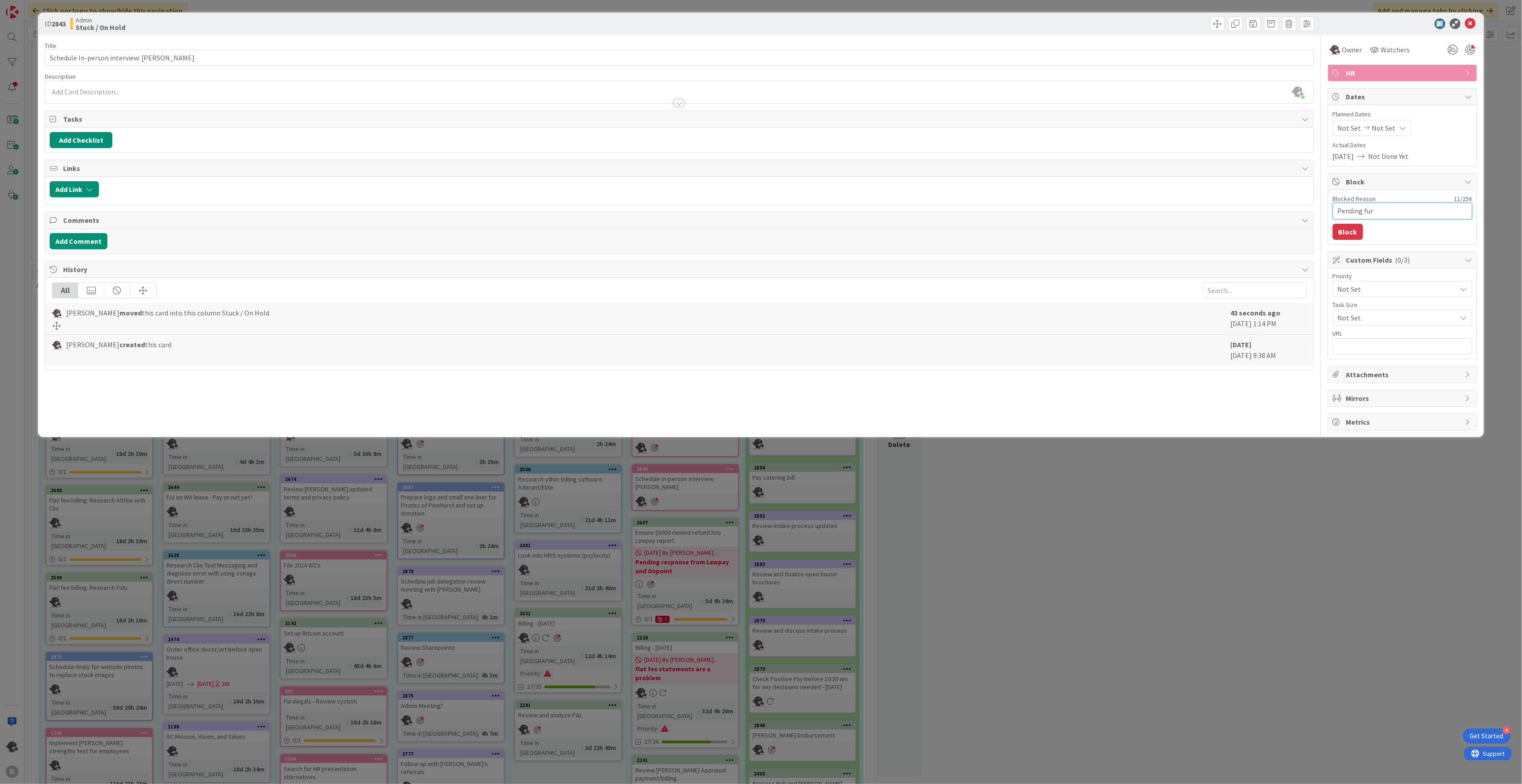
type textarea "x"
type textarea "Pending furt"
type textarea "x"
type textarea "Pending furth"
type textarea "x"
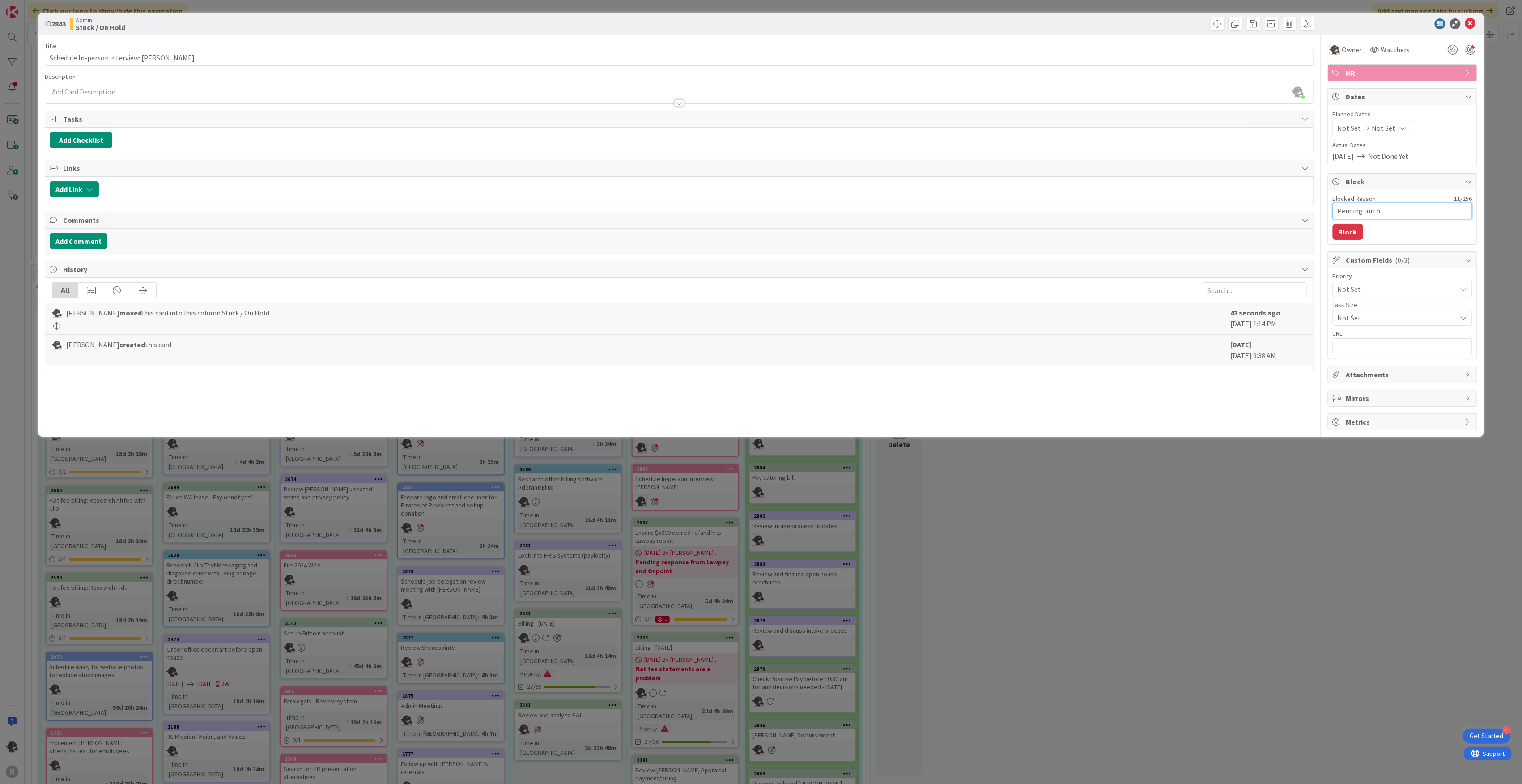
type textarea "Pending furthe"
type textarea "x"
type textarea "Pending further"
type textarea "x"
type textarea "Pending further"
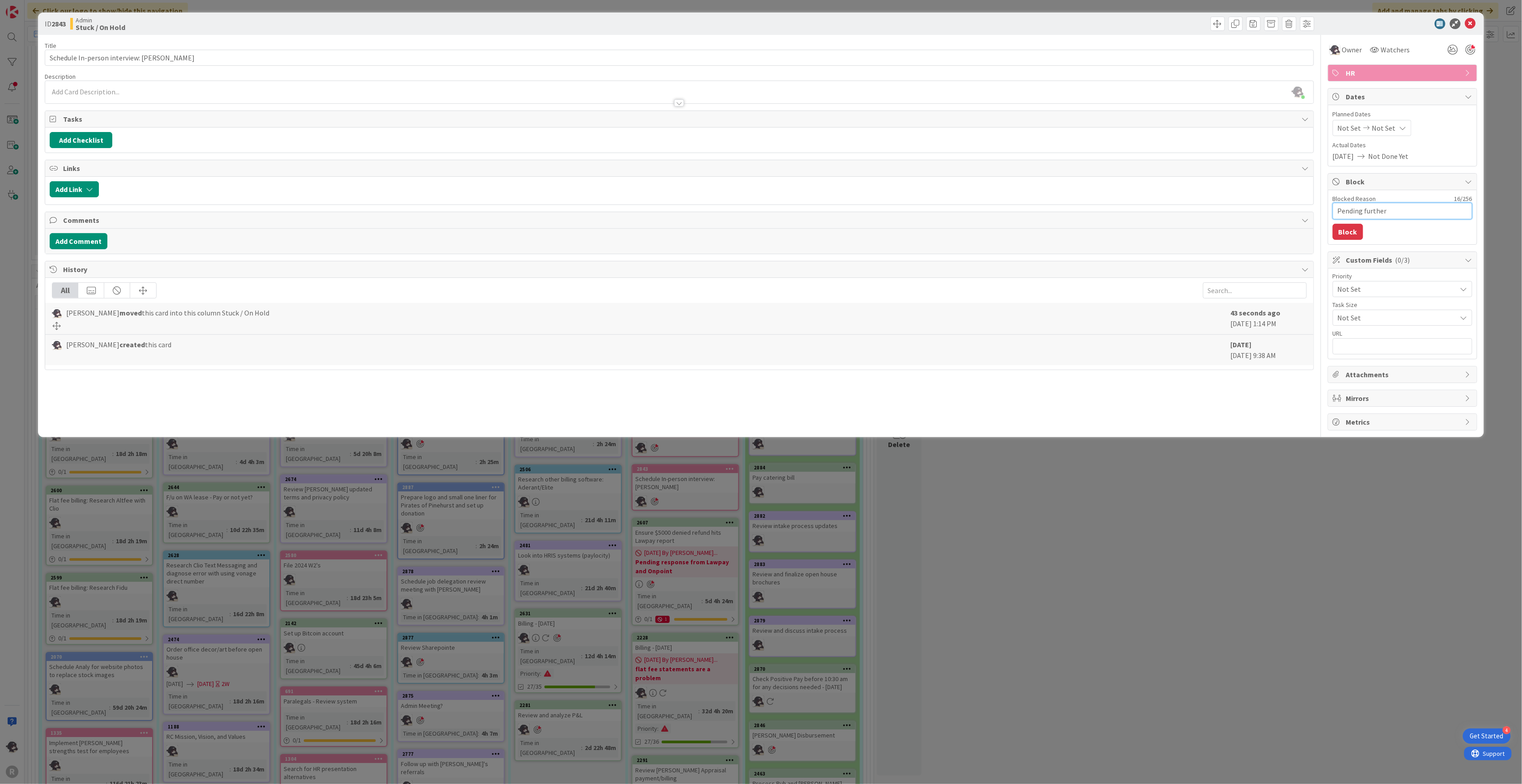
type textarea "x"
type textarea "Pending further c"
type textarea "x"
type textarea "Pending further co"
type textarea "x"
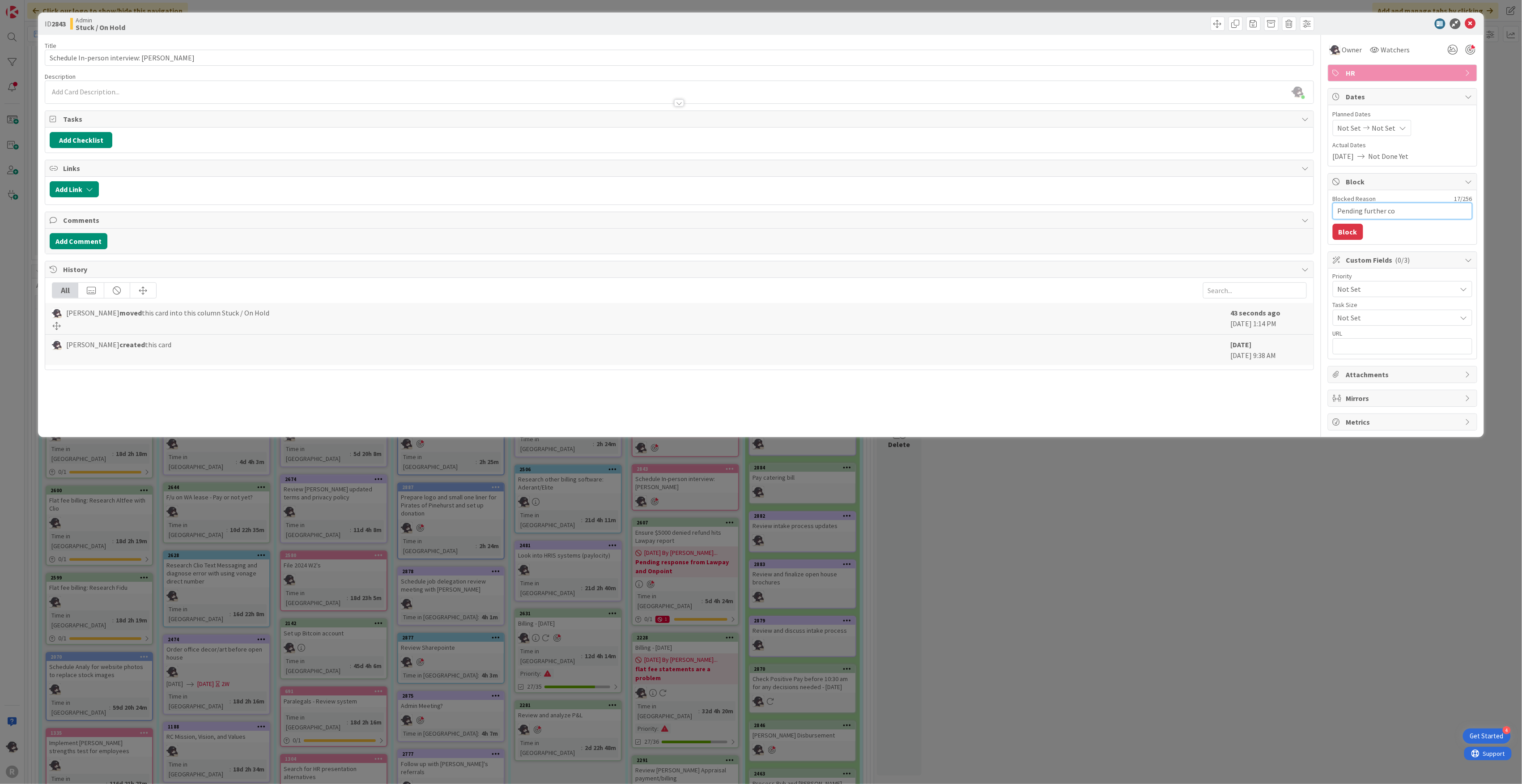
type textarea "Pending further cos"
type textarea "x"
type textarea "Pending further co"
type textarea "x"
type textarea "Pending further con"
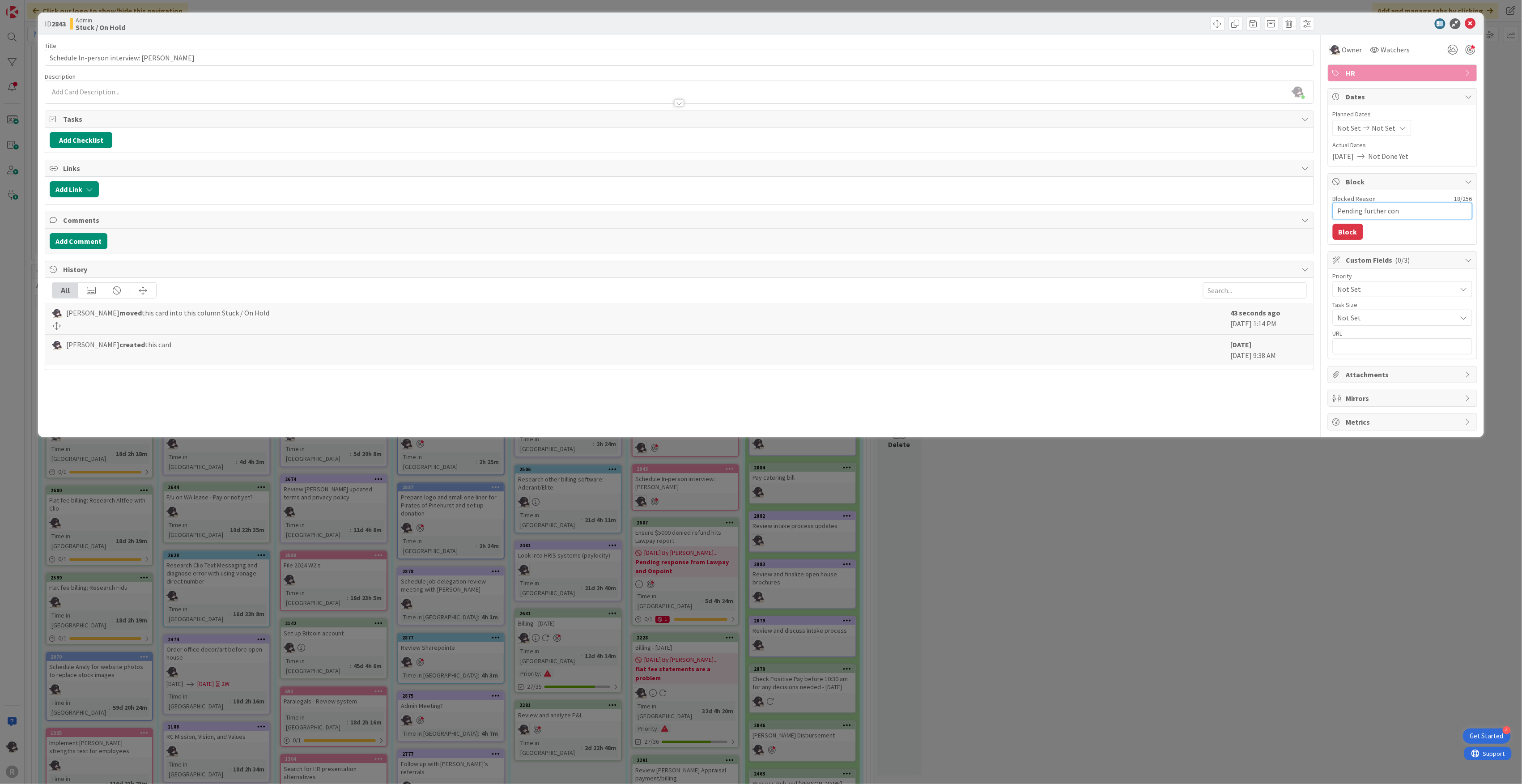
type textarea "x"
type textarea "Pending further cons"
type textarea "x"
type textarea "Pending further consi"
type textarea "x"
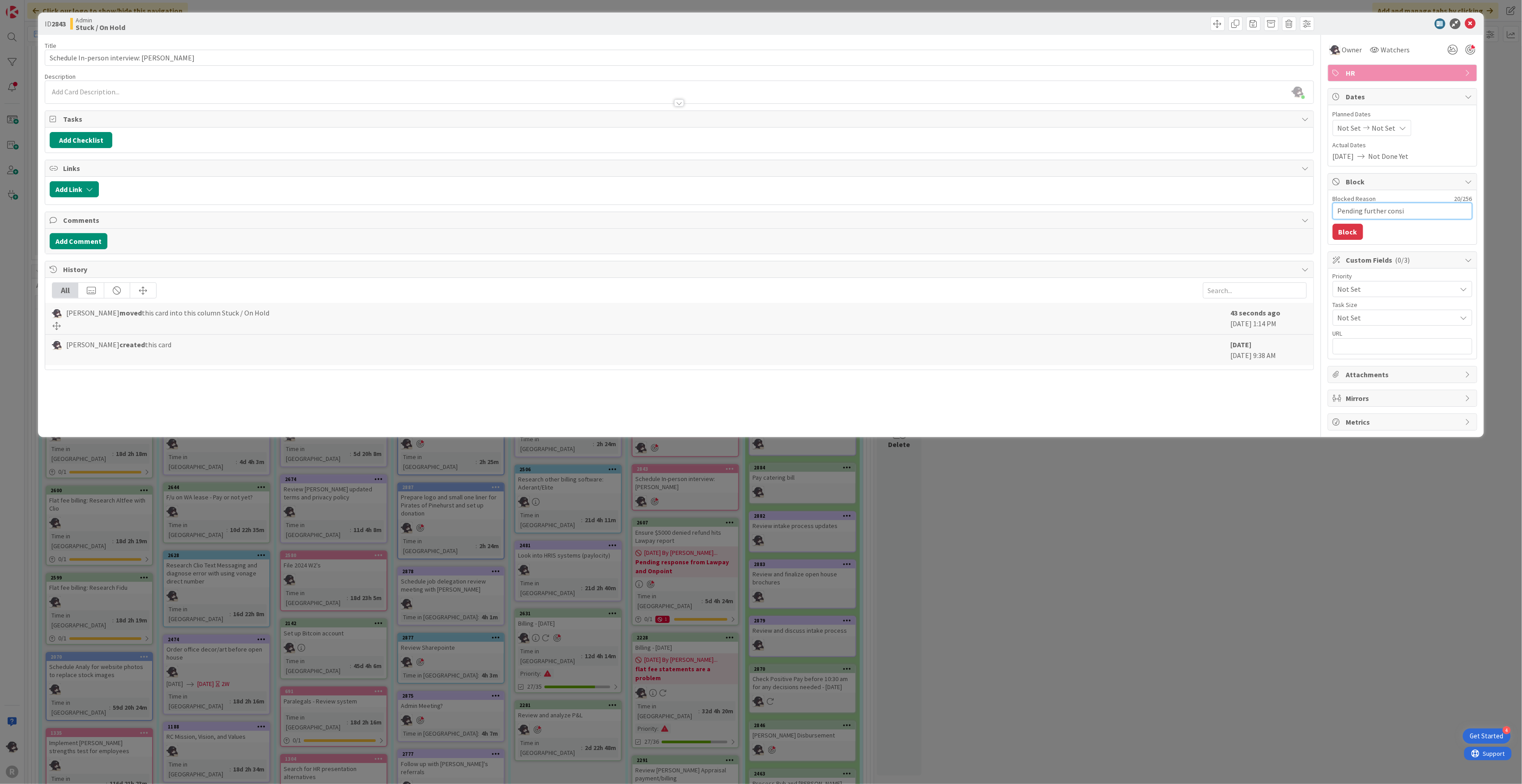
type textarea "Pending further consid"
type textarea "x"
type textarea "Pending further conside"
type textarea "x"
type textarea "Pending further consider"
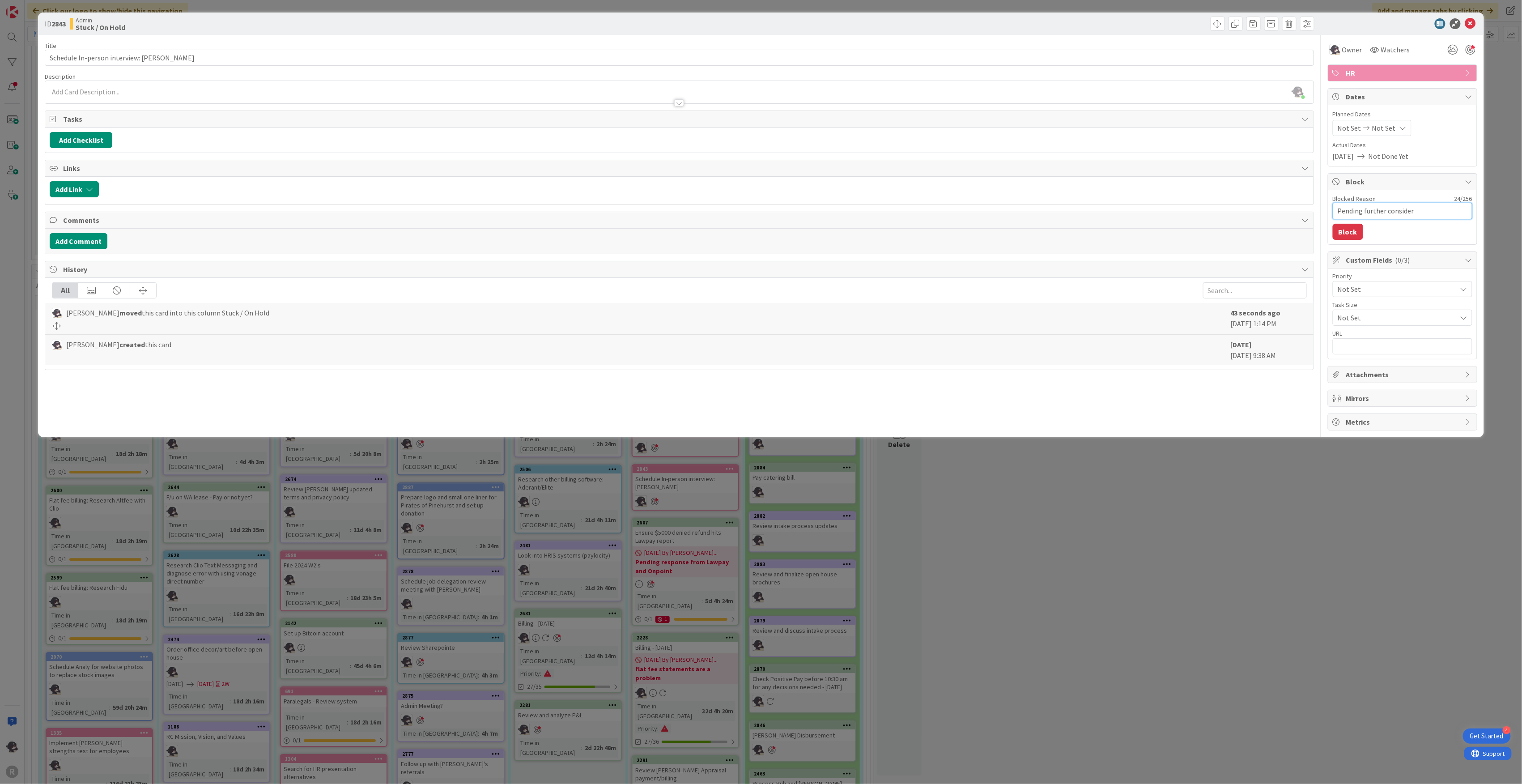
type textarea "x"
type textarea "Pending further considera"
type textarea "x"
type textarea "Pending further considerat"
type textarea "x"
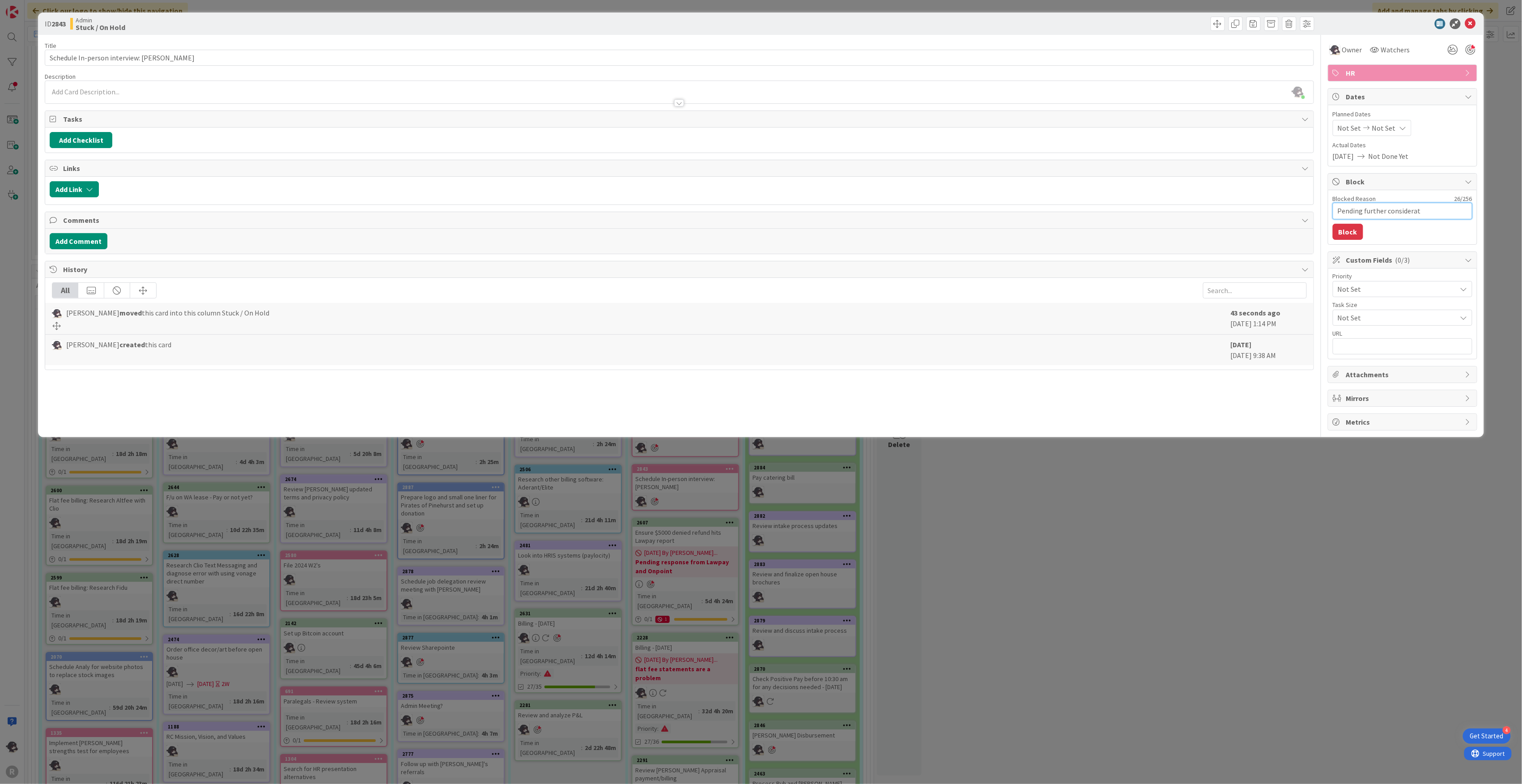
type textarea "Pending further considerati"
type textarea "x"
type textarea "Pending further consideratio"
type textarea "x"
type textarea "Pending further consideration"
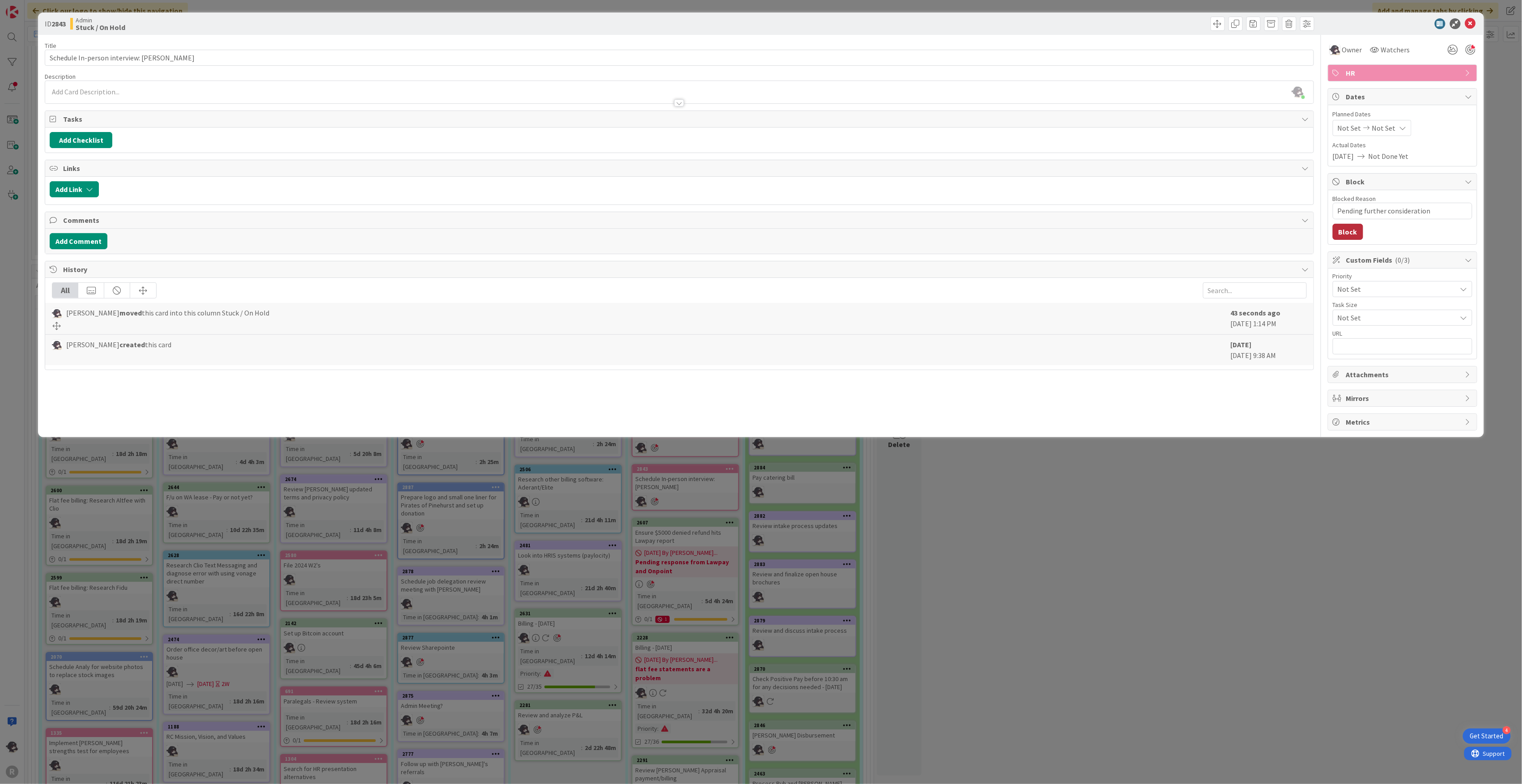
click at [1344, 231] on button "Block" at bounding box center [1348, 232] width 30 height 16
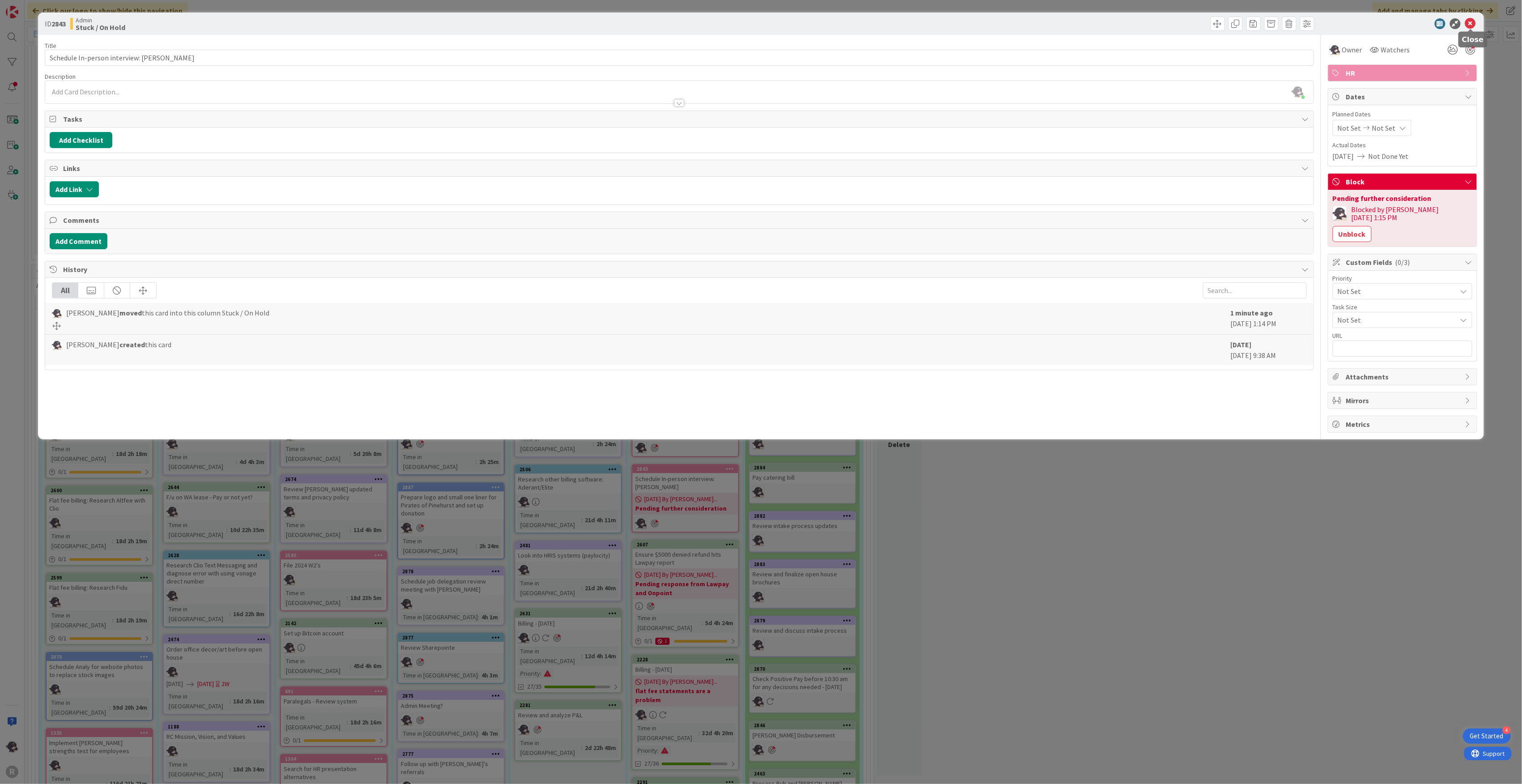
click at [1472, 22] on icon at bounding box center [1470, 24] width 11 height 11
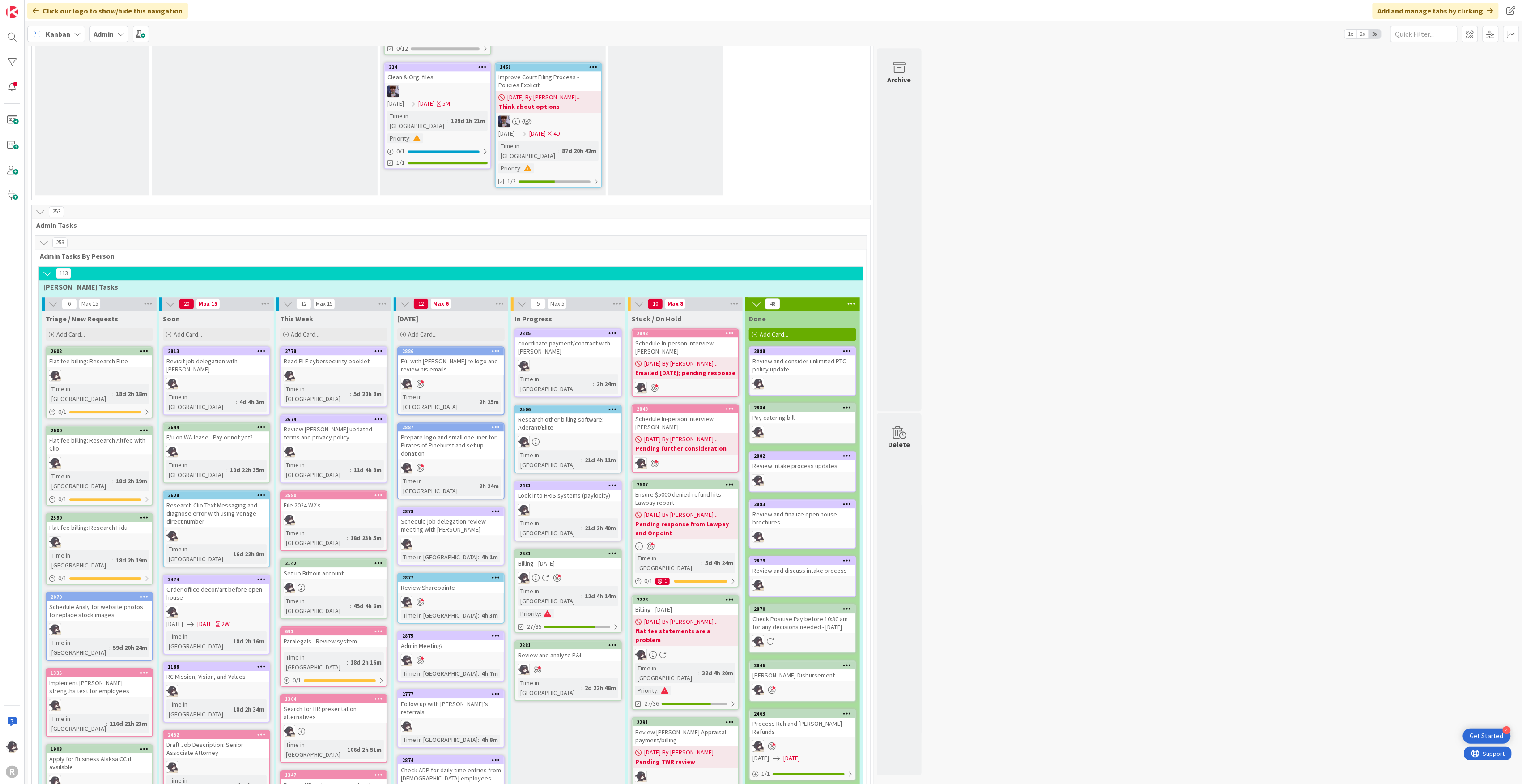
scroll to position [1440, 0]
